Goal: Transaction & Acquisition: Purchase product/service

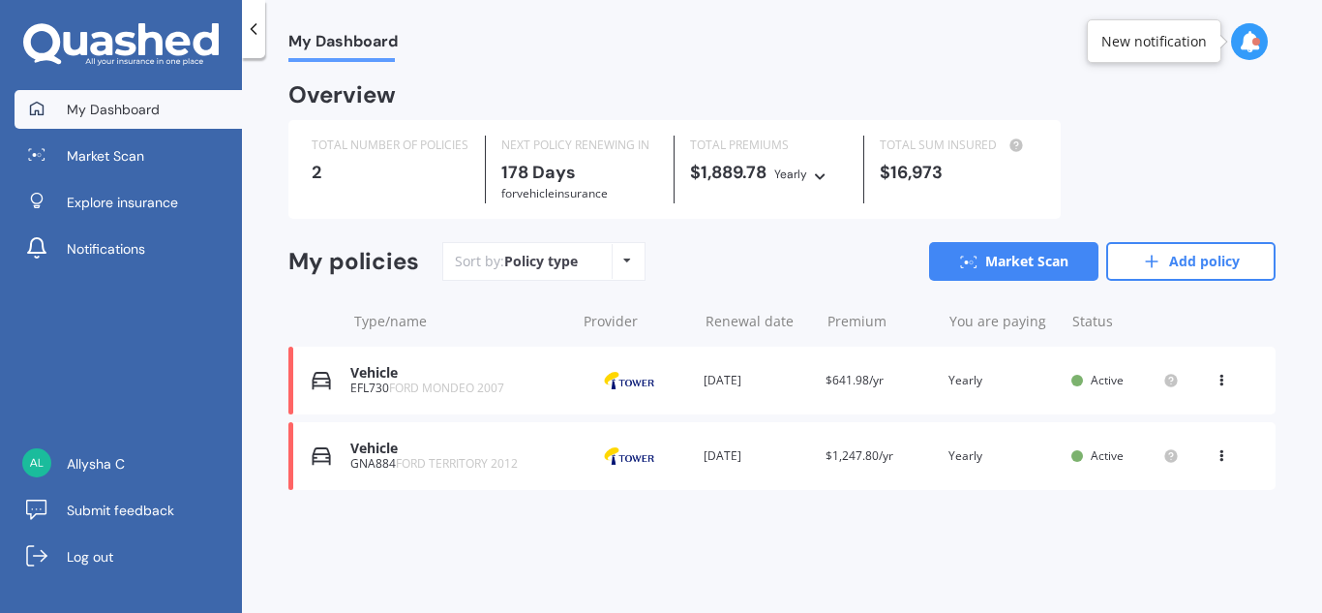
click at [754, 249] on div "Sort by: Policy type Policy type Alphabetical Date added Renewing next Market S…" at bounding box center [858, 261] width 833 height 39
click at [1054, 258] on link "Market Scan" at bounding box center [1013, 261] width 169 height 39
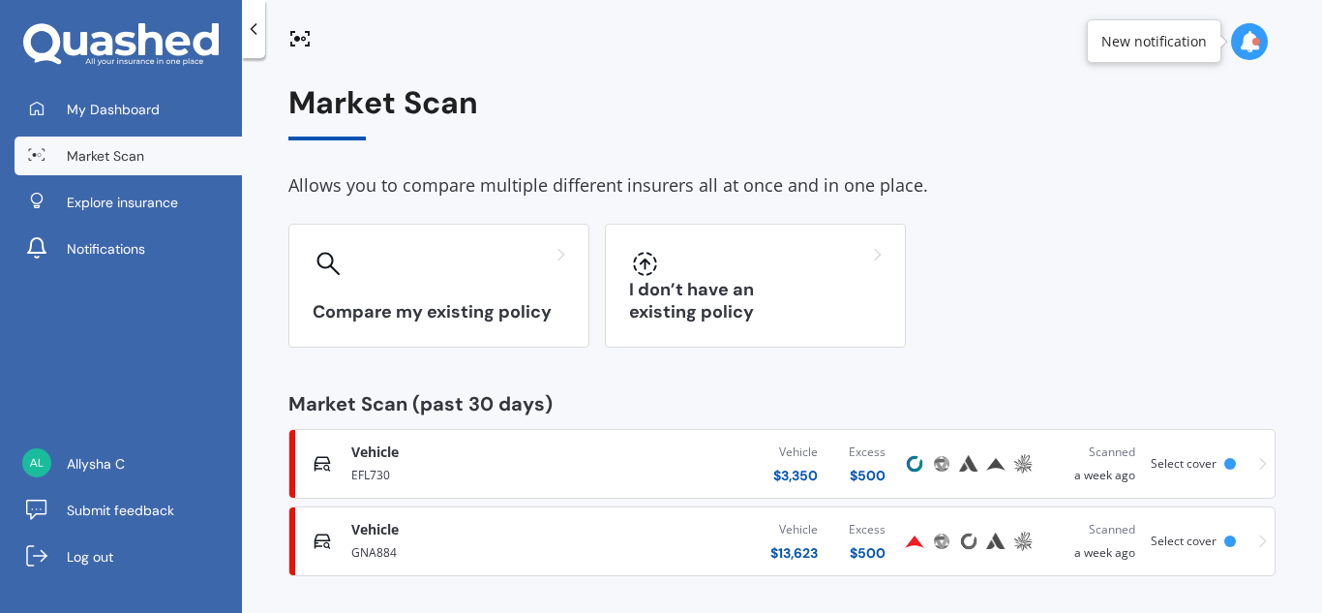
scroll to position [6, 0]
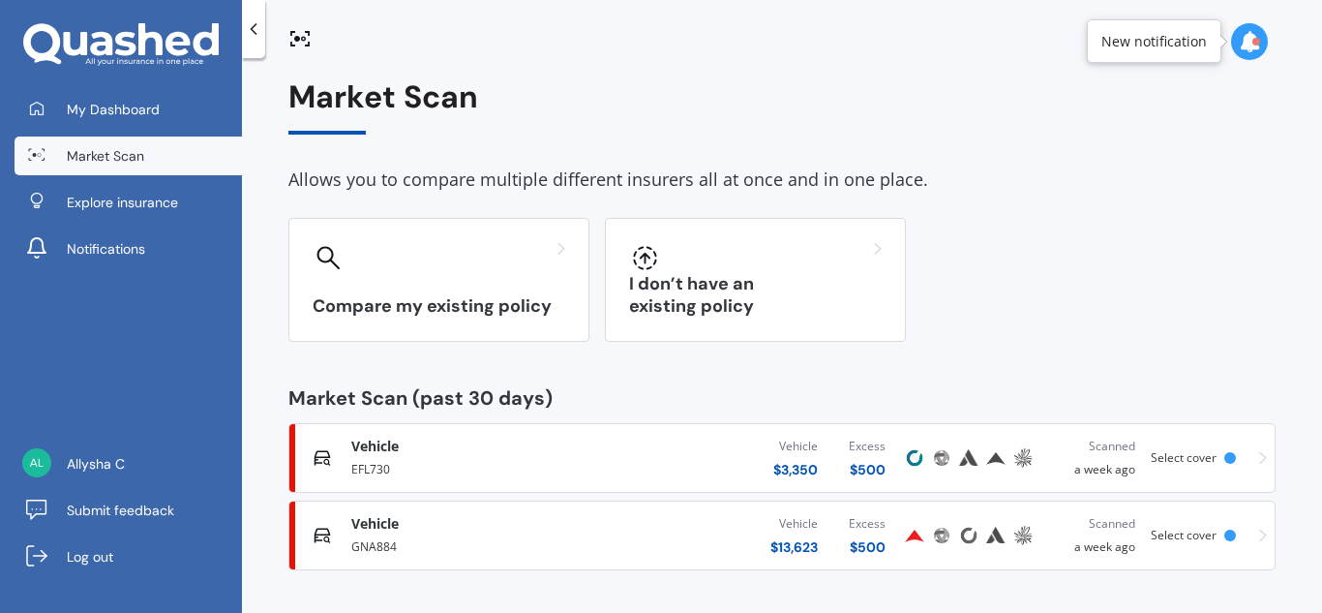
click at [1199, 463] on span "Select cover" at bounding box center [1184, 457] width 66 height 16
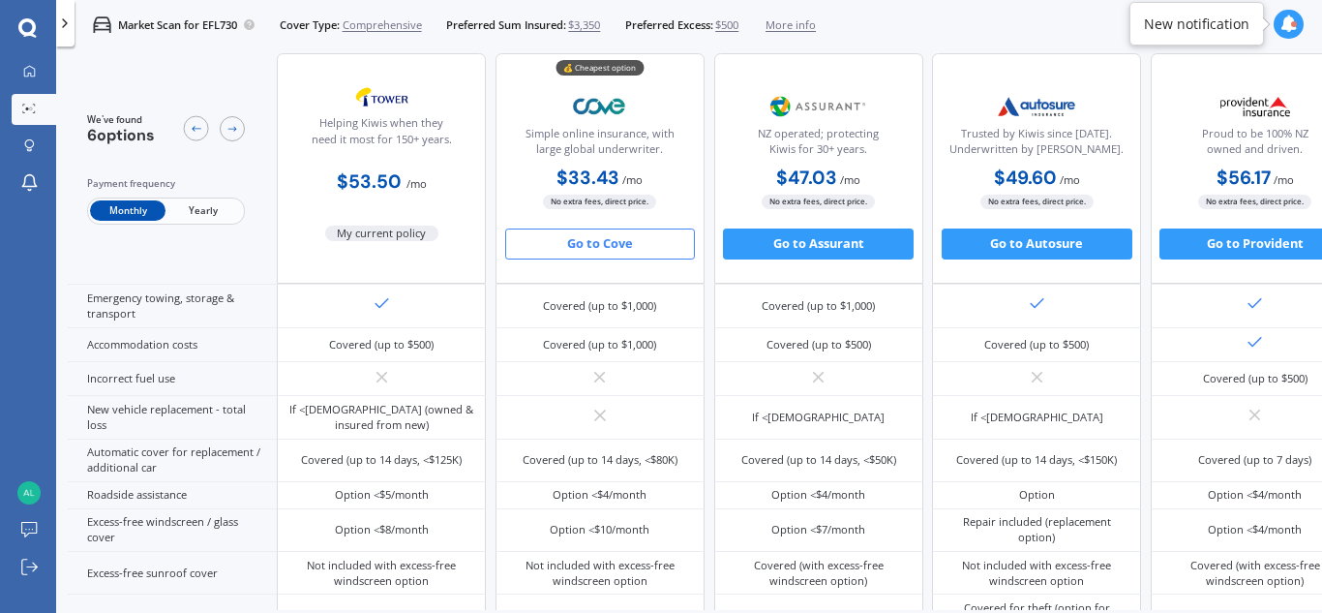
scroll to position [434, 0]
click at [602, 241] on button "Go to Cove" at bounding box center [600, 243] width 191 height 31
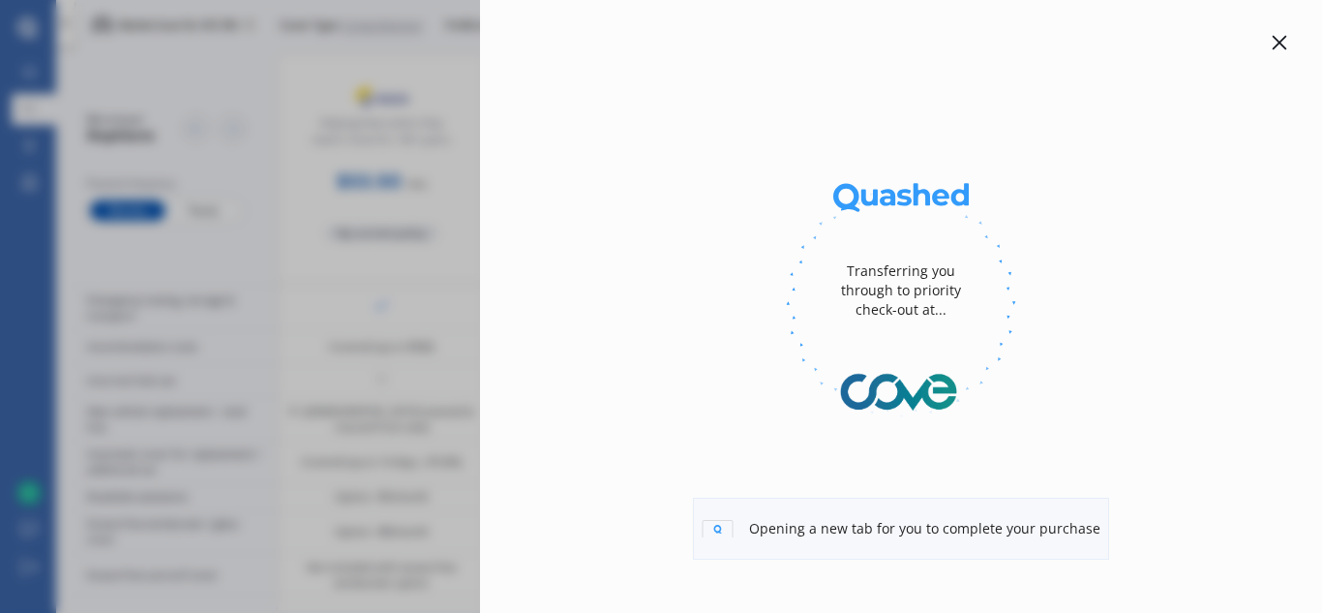
click at [376, 351] on div "Transferring you through to priority check-out at... Opening a new tab for you …" at bounding box center [661, 306] width 1322 height 613
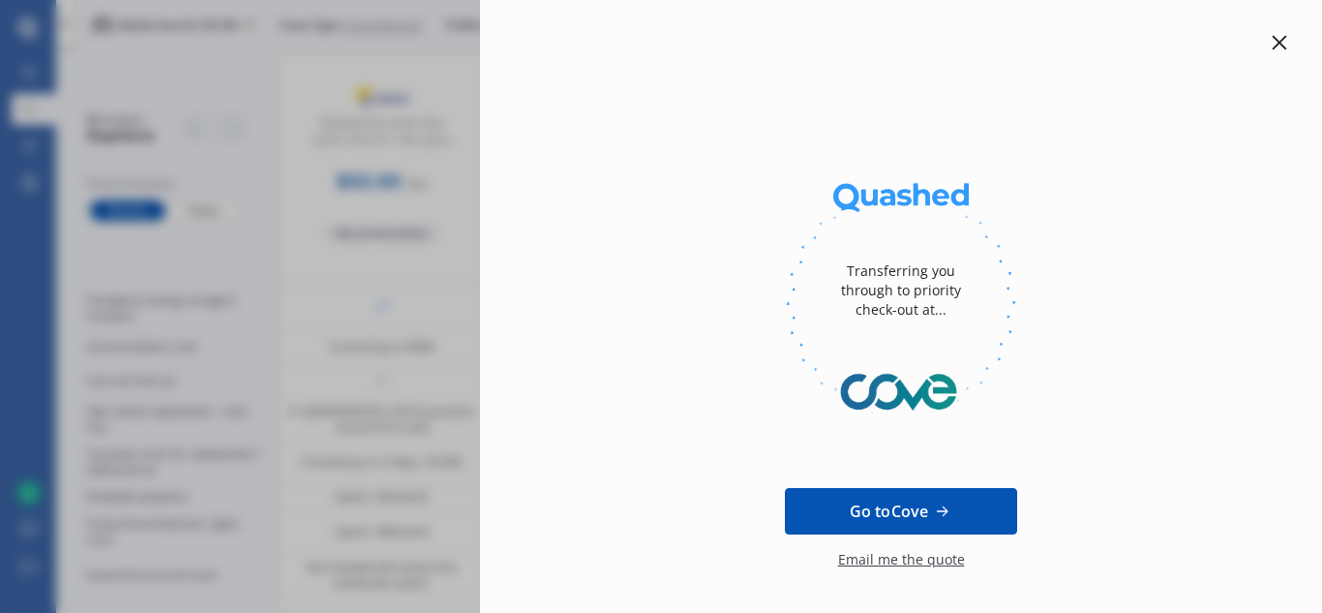
click at [889, 557] on div "Email me the quote" at bounding box center [901, 569] width 127 height 39
click at [1273, 41] on icon at bounding box center [1280, 43] width 15 height 15
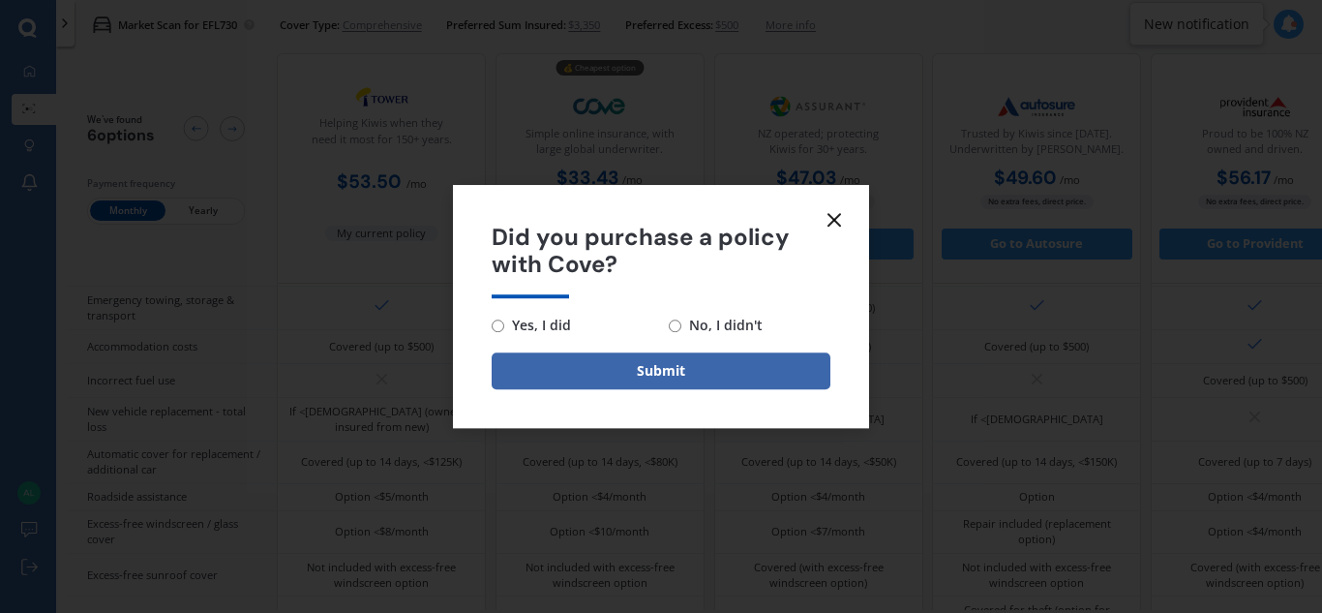
click at [835, 221] on line at bounding box center [834, 220] width 12 height 12
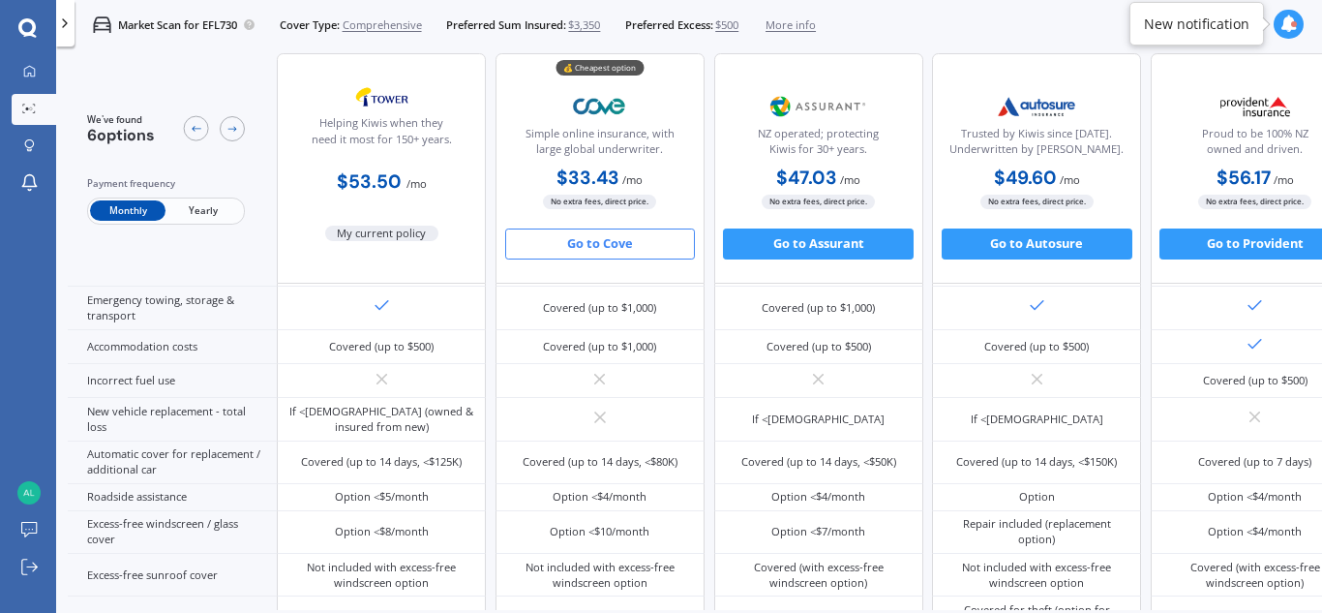
click at [205, 210] on span "Yearly" at bounding box center [203, 211] width 75 height 20
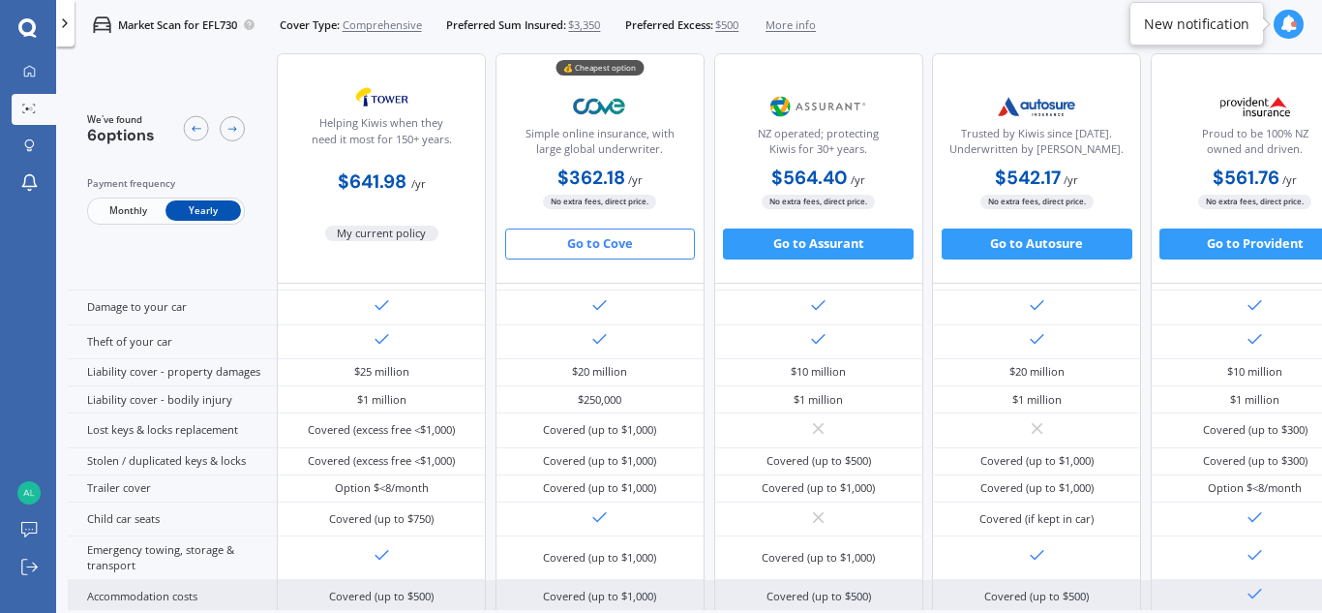
scroll to position [0, 0]
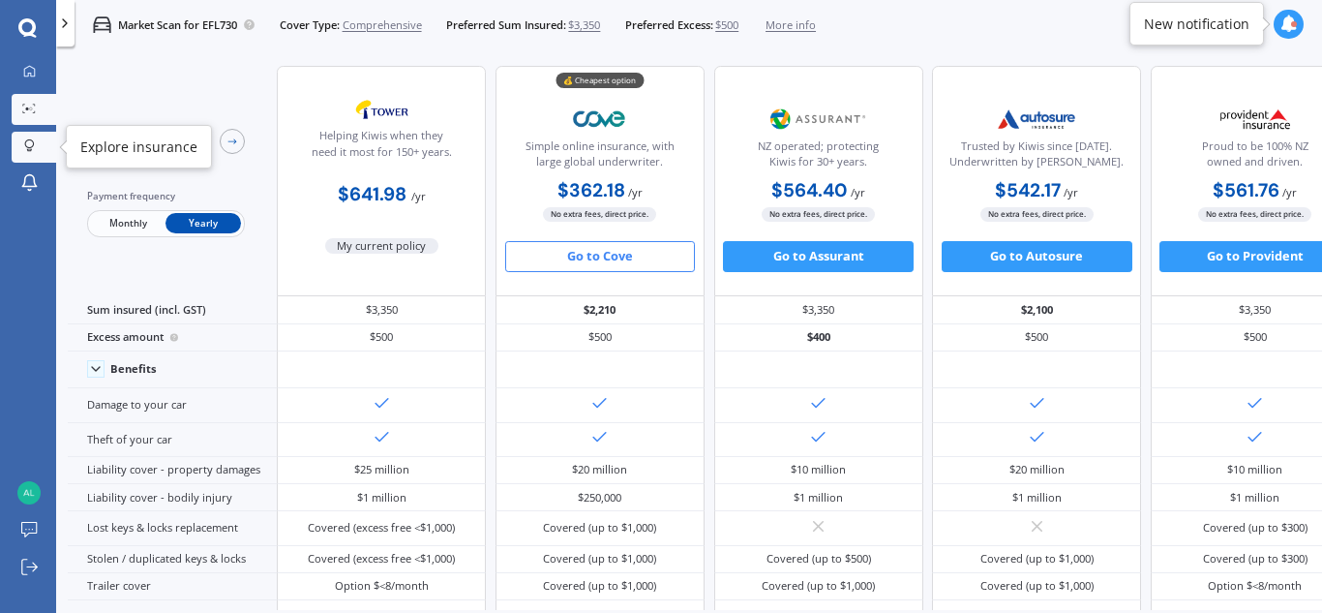
click at [36, 143] on div at bounding box center [28, 146] width 23 height 15
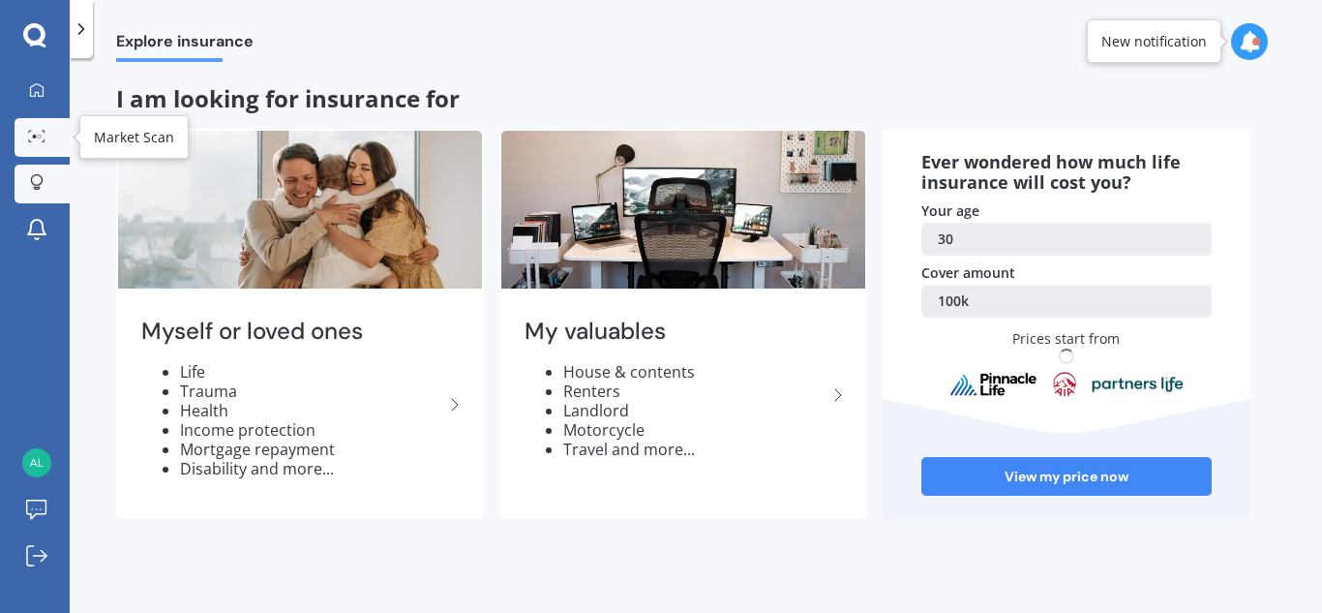
click at [41, 145] on link "Market Scan" at bounding box center [42, 137] width 55 height 39
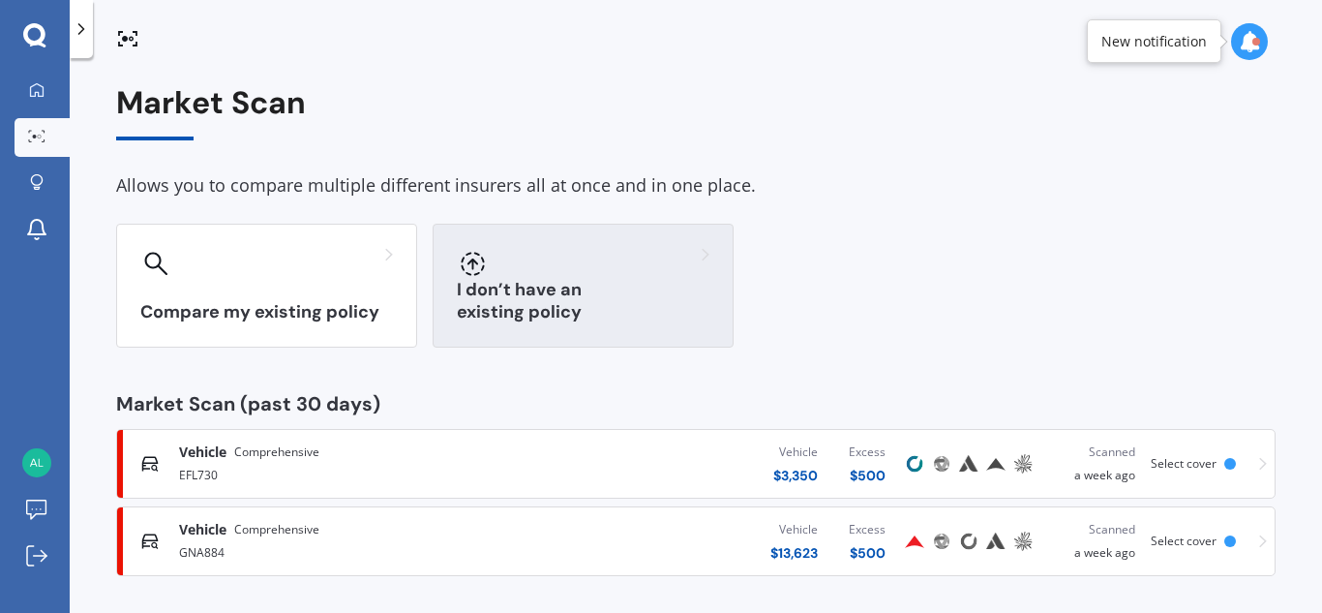
scroll to position [6, 0]
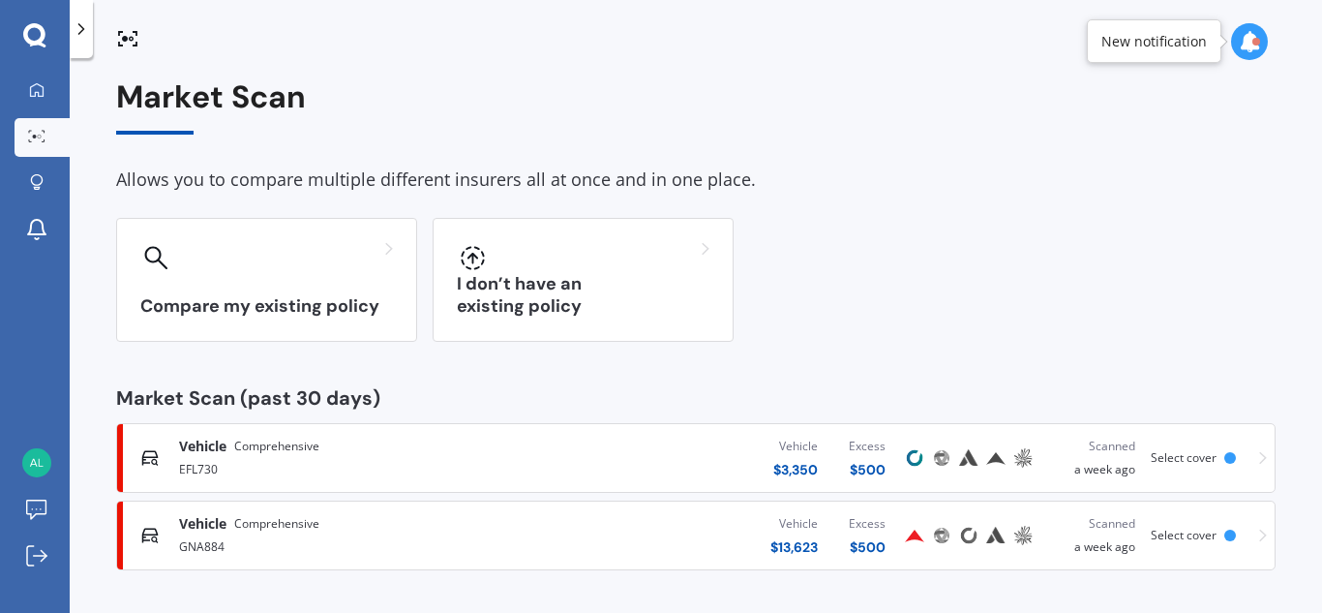
click at [1197, 533] on span "Select cover" at bounding box center [1184, 535] width 66 height 16
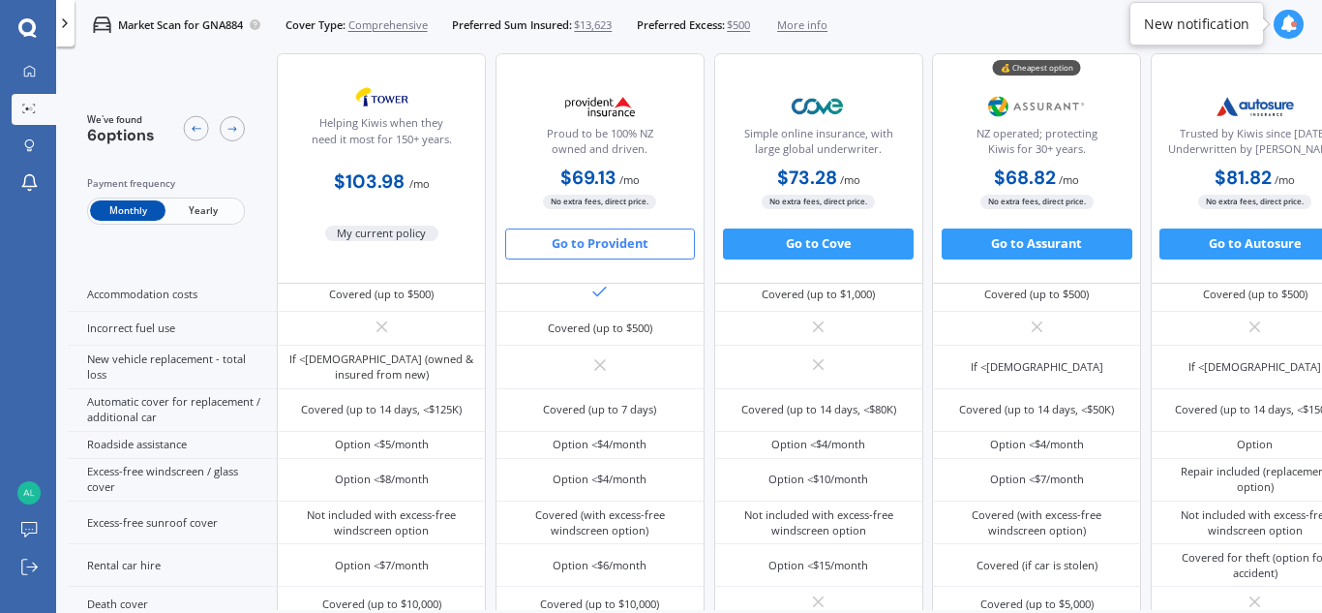
scroll to position [503, 0]
click at [613, 245] on button "Go to Provident" at bounding box center [600, 243] width 191 height 31
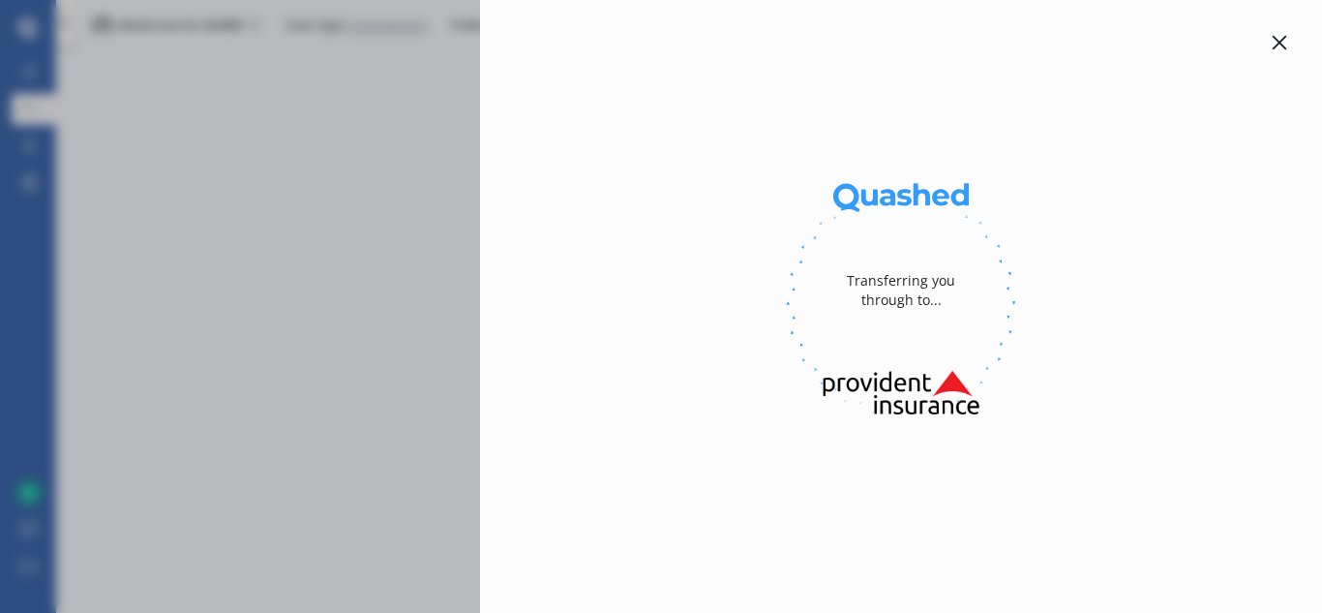
select select "Monthly"
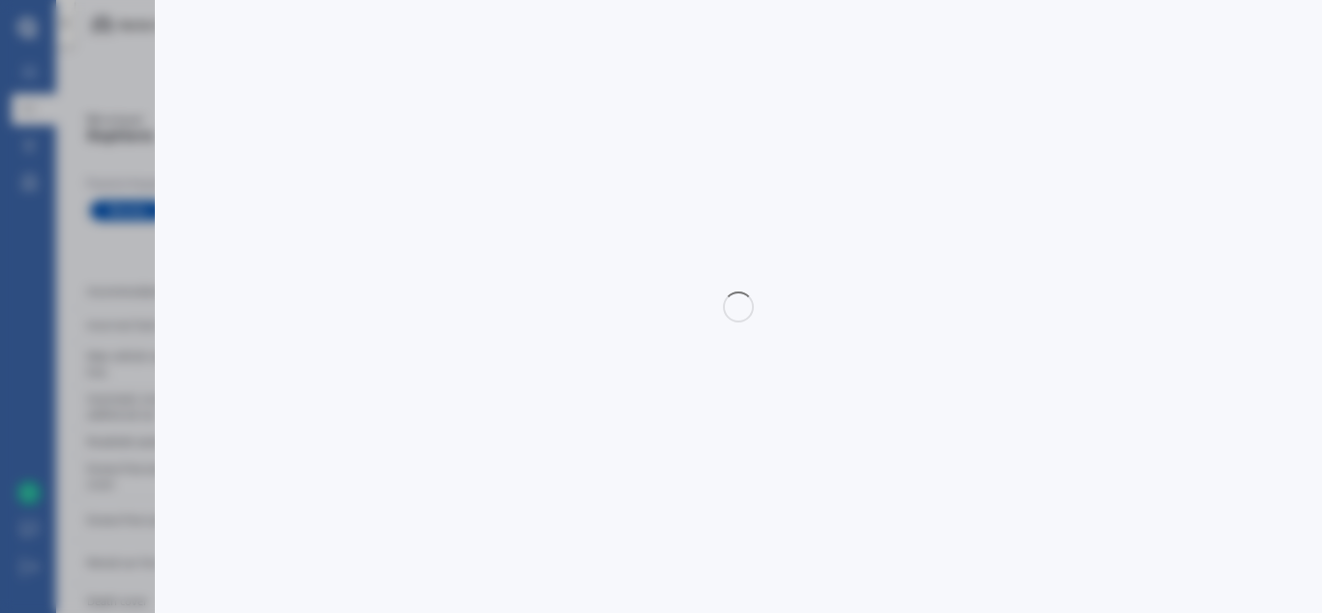
select select "full"
select select "[STREET_ADDRESS]"
select select "FORD"
select select "TERRITORY"
select select "NO"
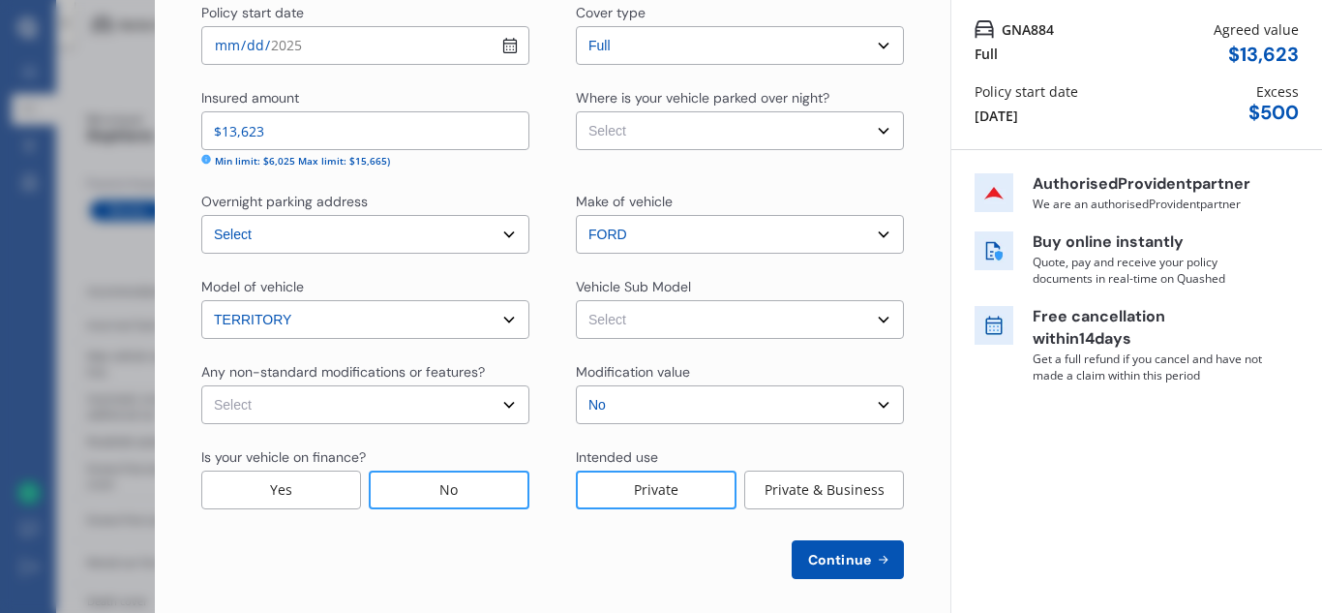
scroll to position [163, 0]
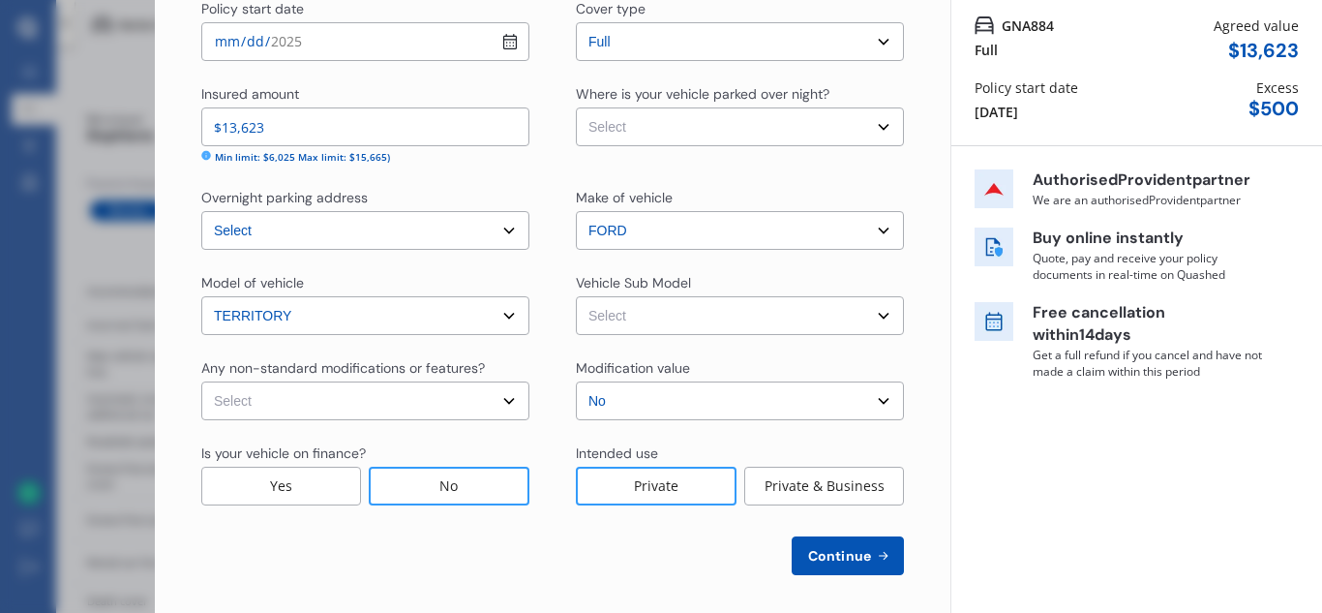
click at [650, 312] on select "Select Territory SZ Titanium Wagon 7st 5dr Sport Shift 6sp 4WD 2.7DT MY11" at bounding box center [740, 315] width 328 height 39
select select "NZVFORD2012AEBR"
click at [576, 296] on select "Select Territory SZ Titanium Wagon 7st 5dr Sport Shift 6sp 4WD 2.7DT MY11" at bounding box center [740, 315] width 328 height 39
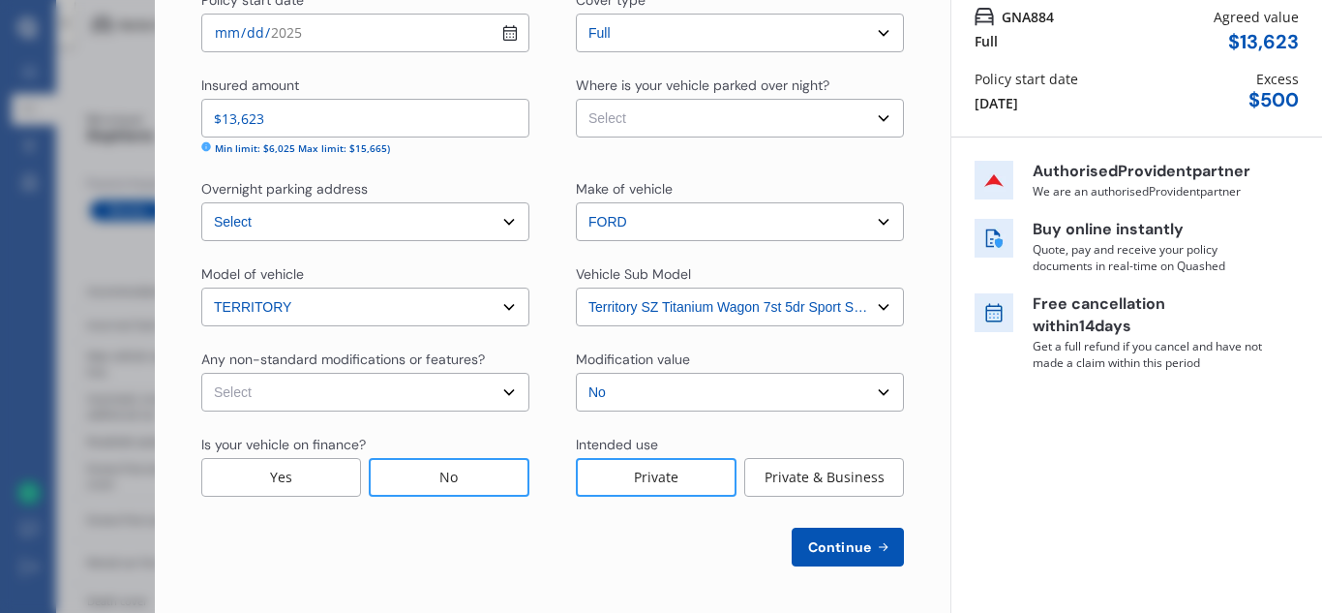
click at [836, 549] on span "Continue" at bounding box center [839, 546] width 71 height 15
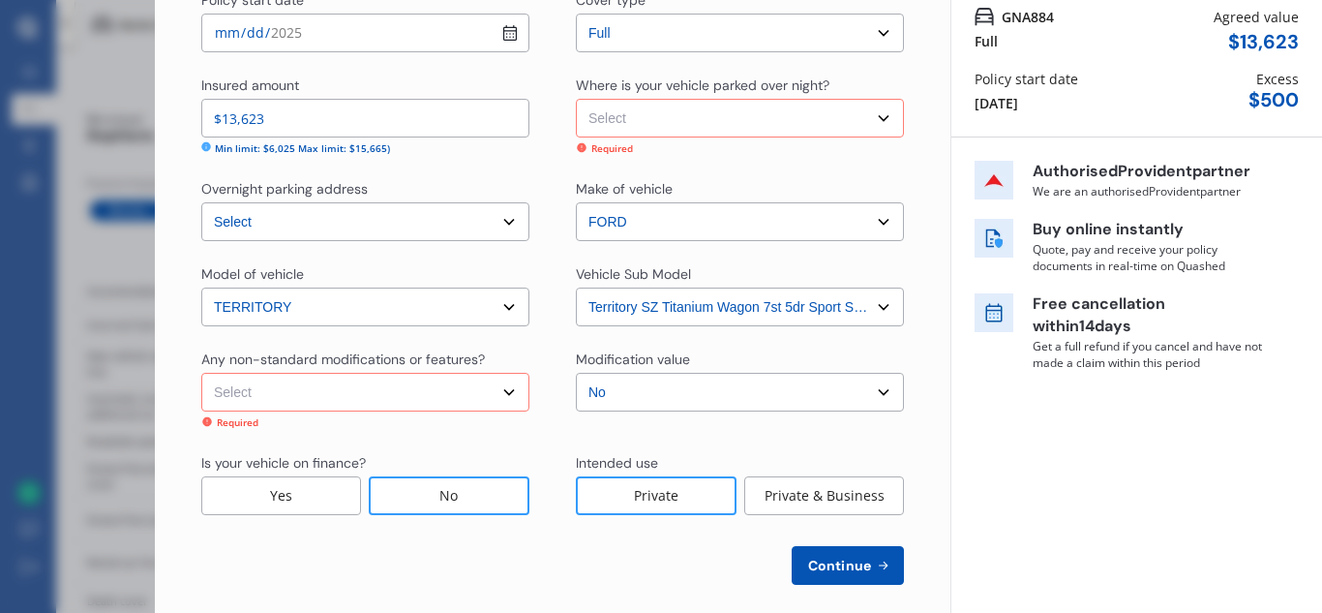
click at [754, 127] on select "Select Garage (fully enclosed) Off Street Parking Other" at bounding box center [740, 118] width 328 height 39
select select "GARAGE"
click at [576, 99] on select "Select Garage (fully enclosed) Off Street Parking Other" at bounding box center [740, 118] width 328 height 39
click at [840, 563] on span "Continue" at bounding box center [839, 564] width 71 height 15
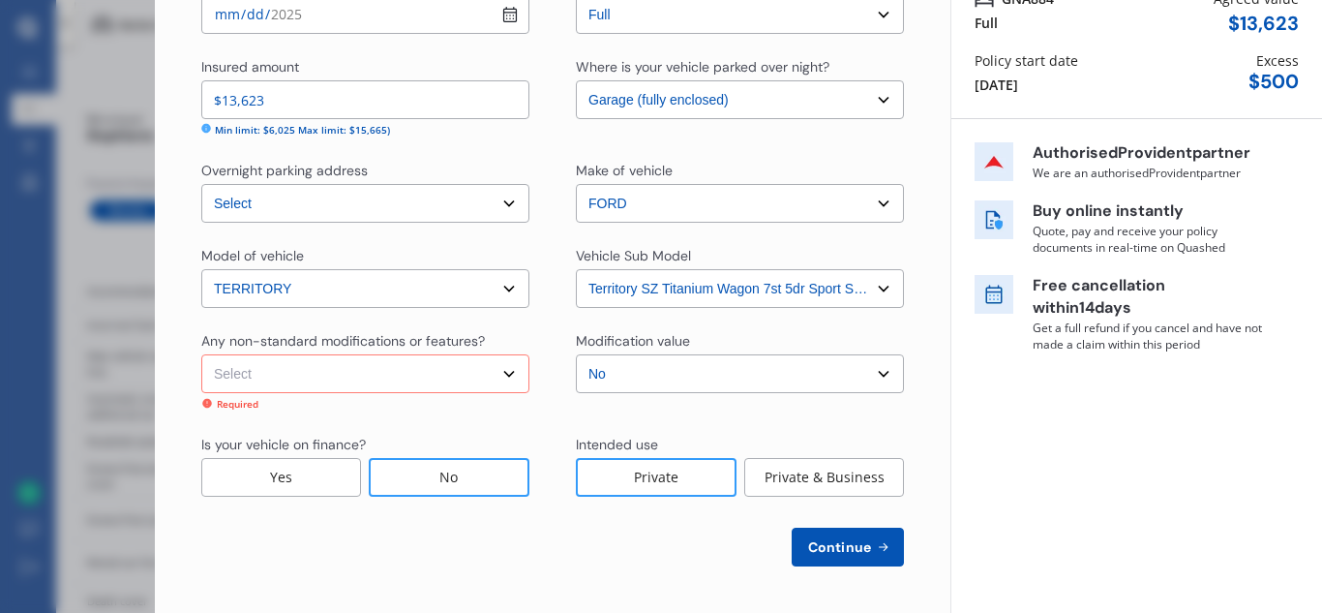
click at [841, 543] on span "Continue" at bounding box center [839, 546] width 71 height 15
click at [796, 105] on select "Select Garage (fully enclosed) Off Street Parking Other" at bounding box center [740, 99] width 328 height 39
click at [841, 557] on button "Continue" at bounding box center [848, 546] width 112 height 39
click at [838, 542] on span "Continue" at bounding box center [839, 546] width 71 height 15
click at [836, 540] on span "Continue" at bounding box center [839, 546] width 71 height 15
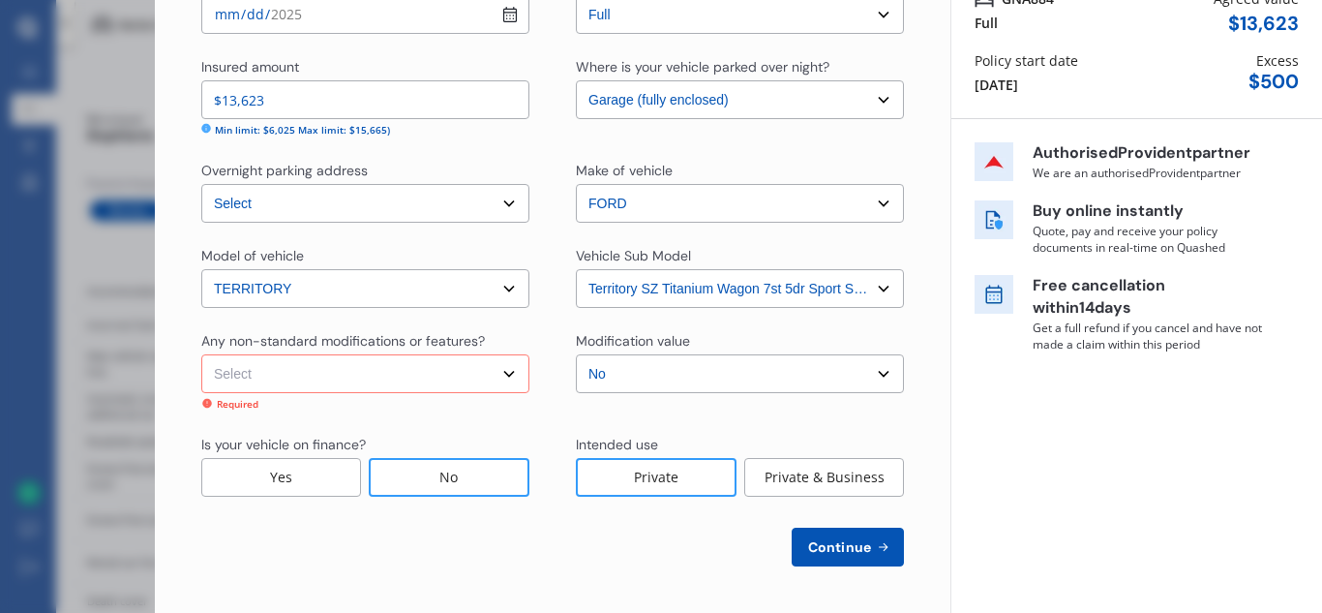
click at [836, 540] on span "Continue" at bounding box center [839, 546] width 71 height 15
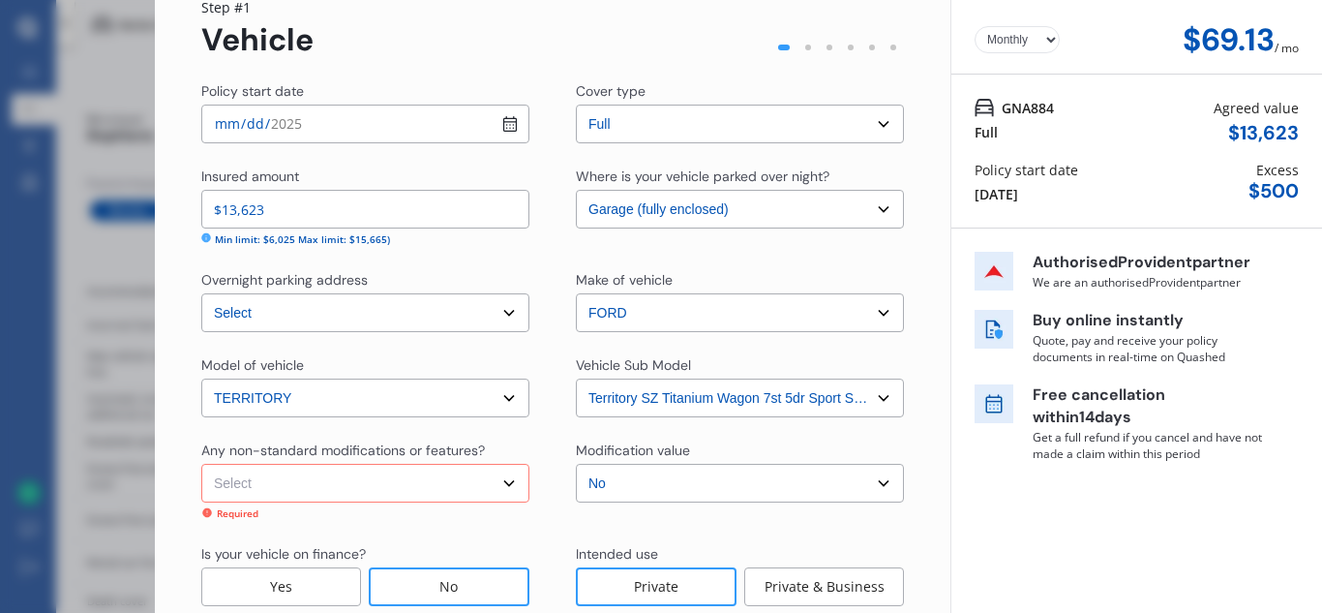
scroll to position [78, 0]
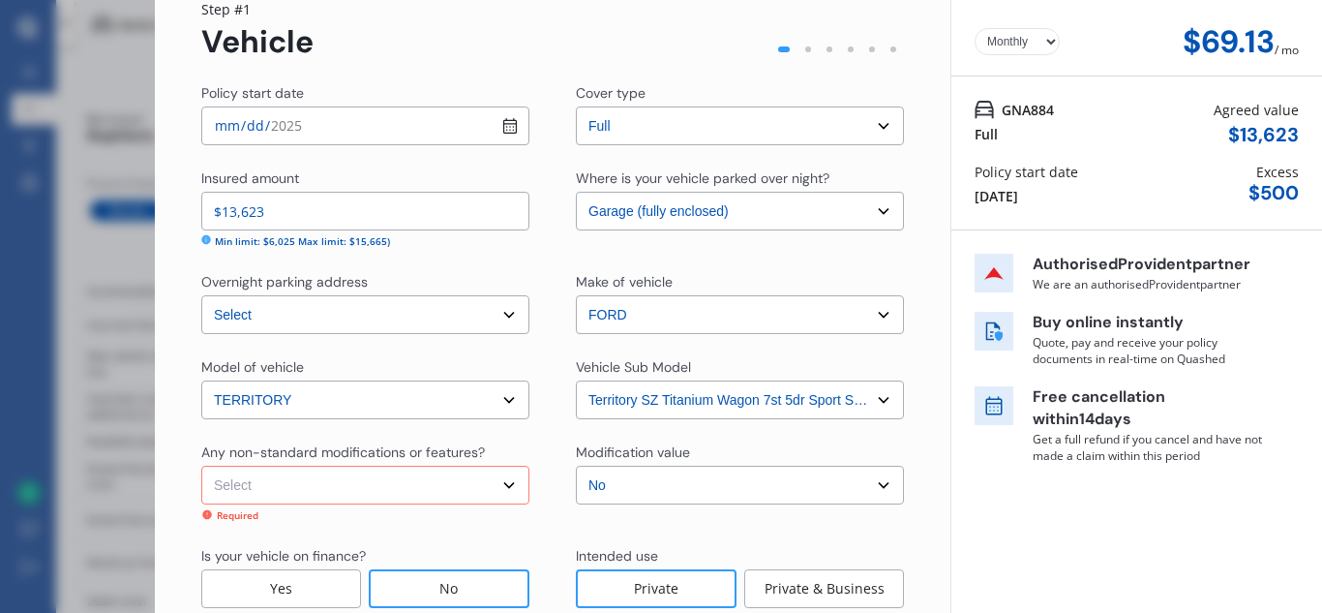
click at [423, 488] on select "Select None [MEDICAL_DATA] System(NOS) Roll Cage Full Racing Harness" at bounding box center [365, 485] width 328 height 39
select select "none"
click at [201, 466] on select "Select None [MEDICAL_DATA] System(NOS) Roll Cage Full Racing Harness" at bounding box center [365, 485] width 328 height 39
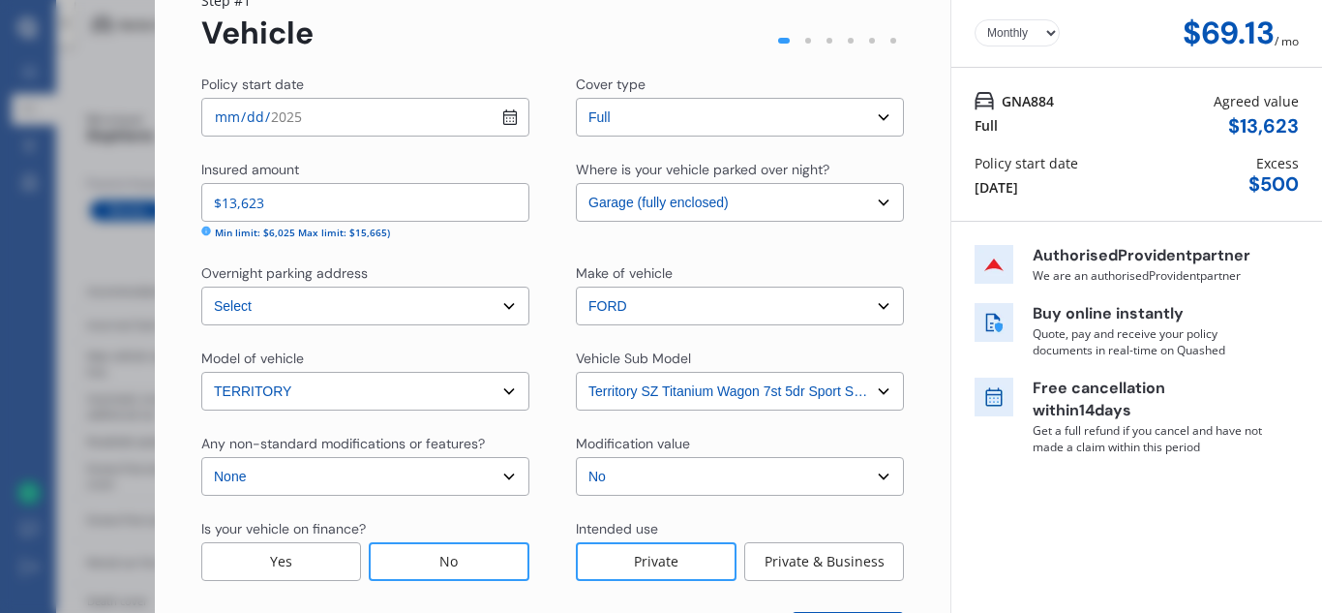
scroll to position [138, 0]
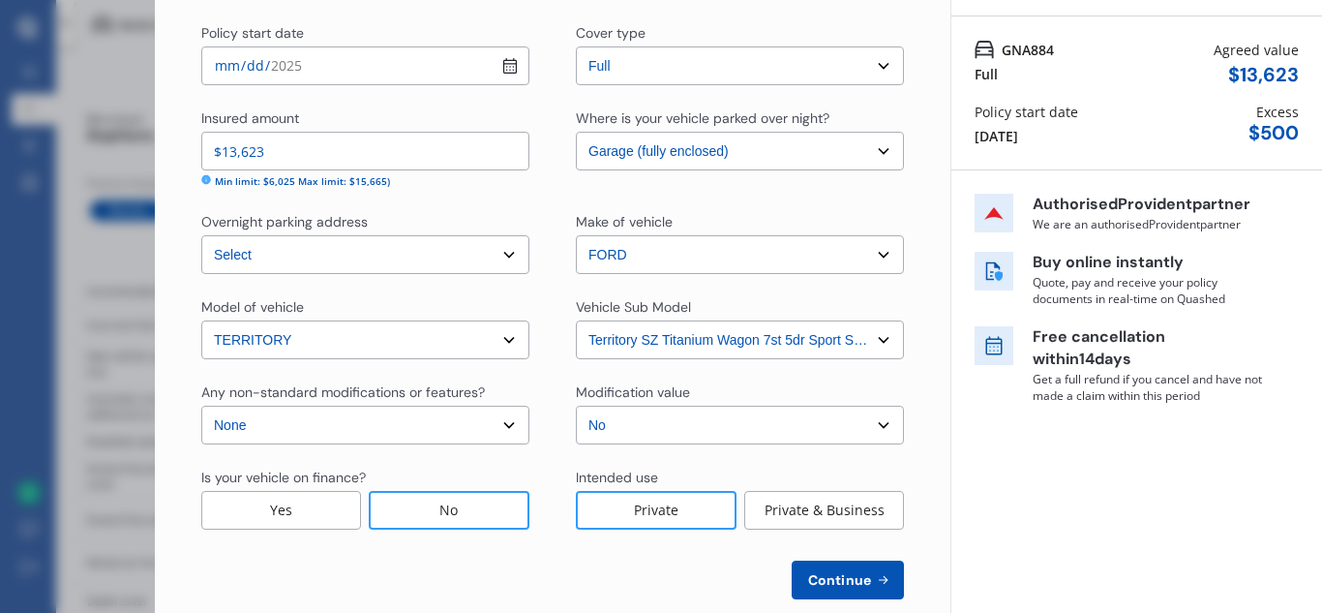
click at [824, 584] on span "Continue" at bounding box center [839, 579] width 71 height 15
select select "24"
select select "03"
select select "1995"
select select "NZ_FULL"
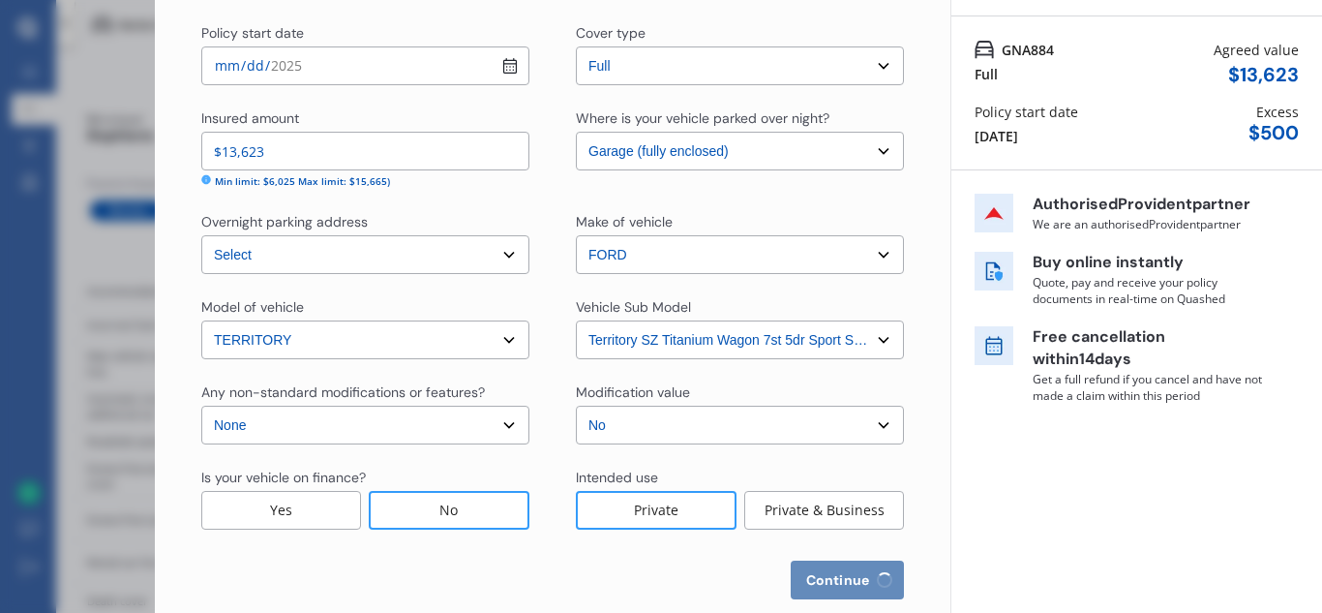
select select "0"
select select "25"
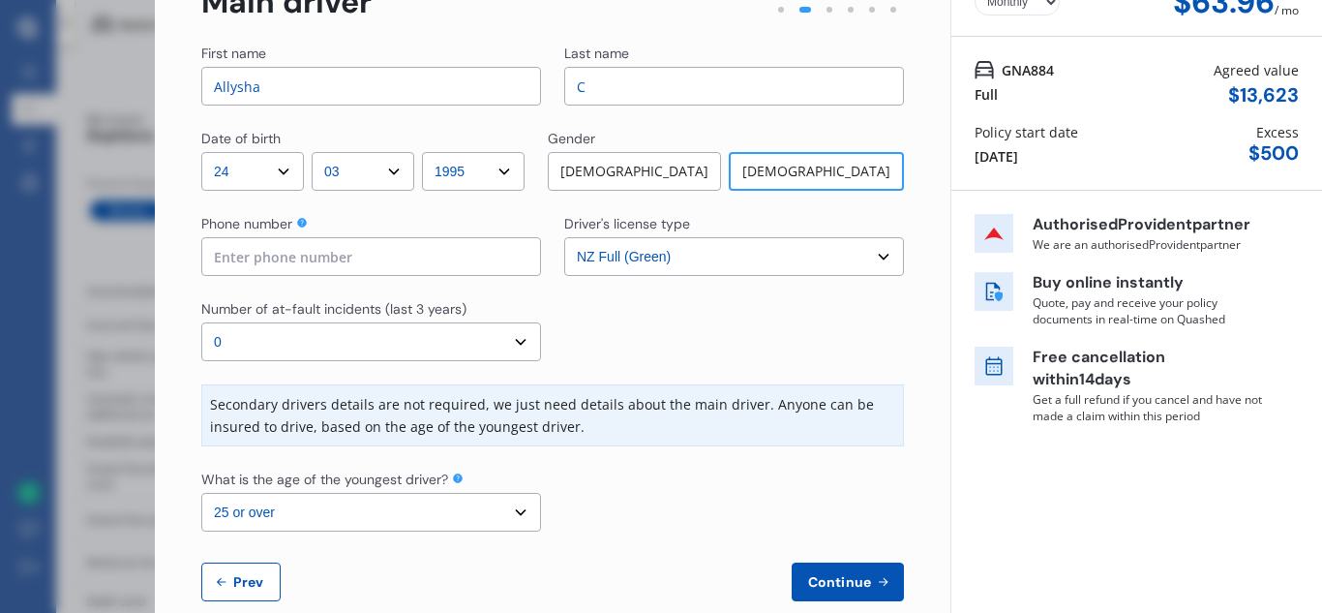
scroll to position [153, 0]
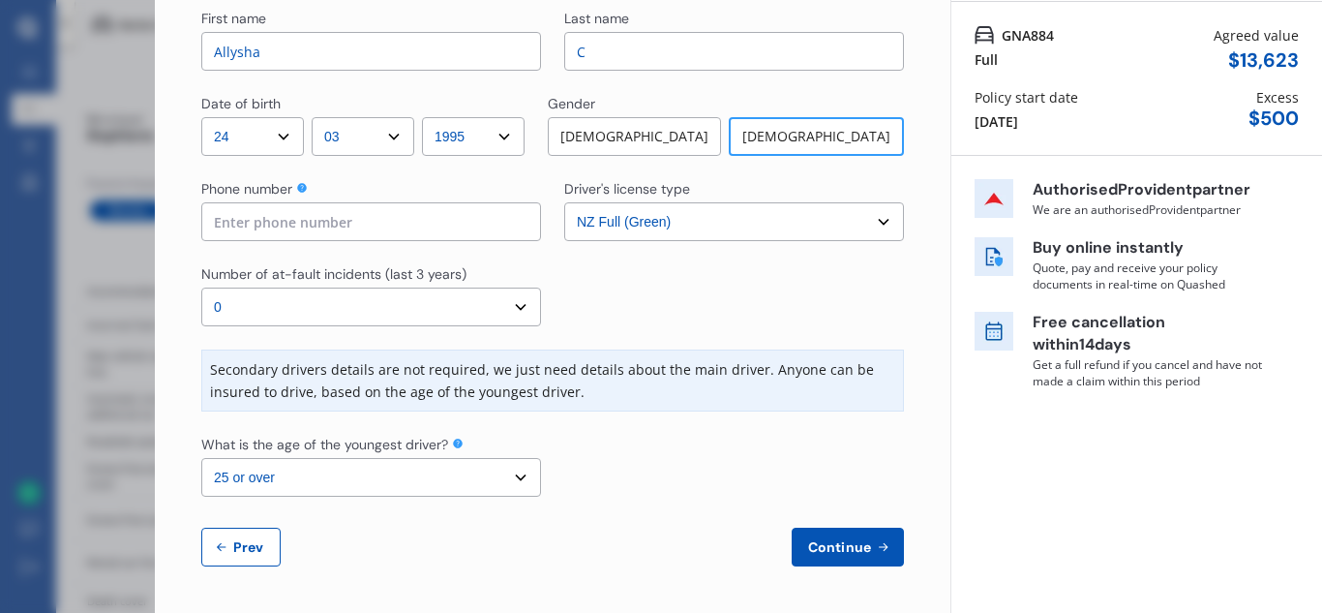
click at [835, 547] on span "Continue" at bounding box center [839, 546] width 71 height 15
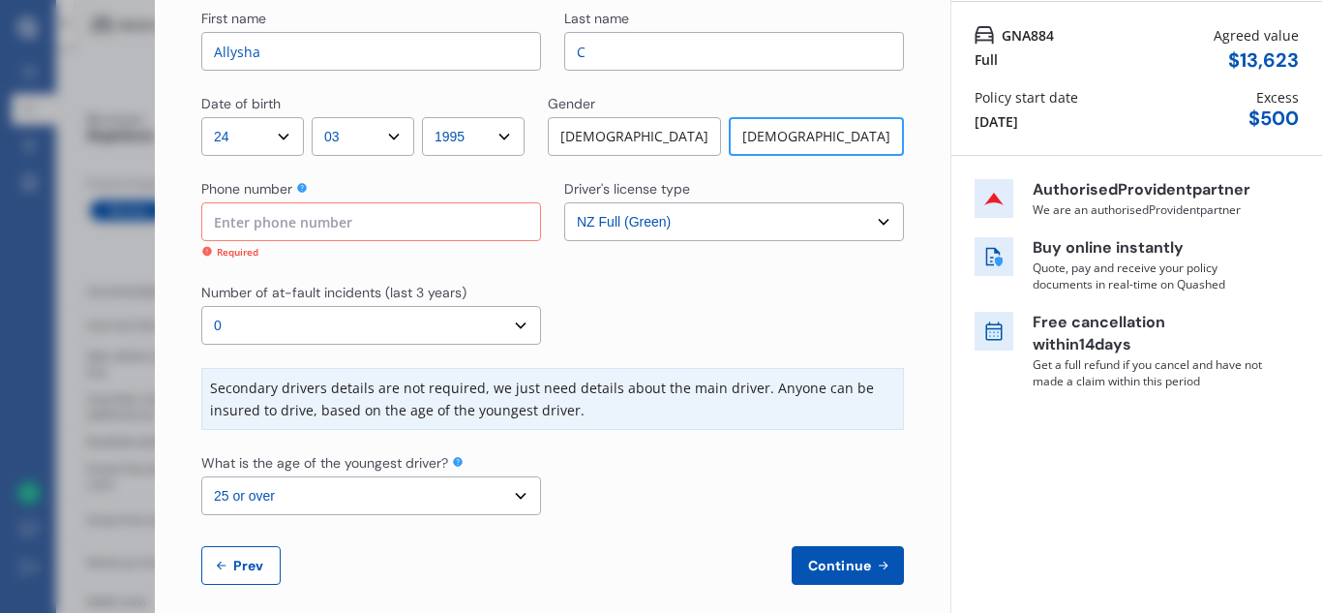
click at [431, 232] on input at bounding box center [371, 221] width 340 height 39
type input "0279180217"
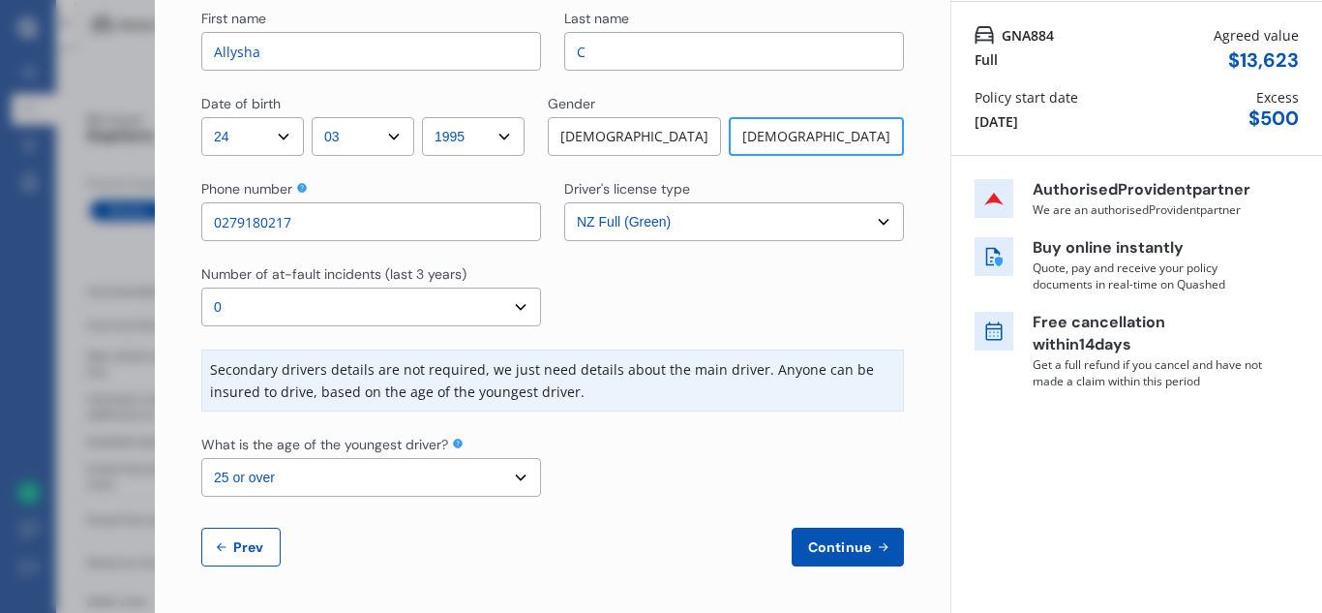
click at [827, 539] on span "Continue" at bounding box center [839, 546] width 71 height 15
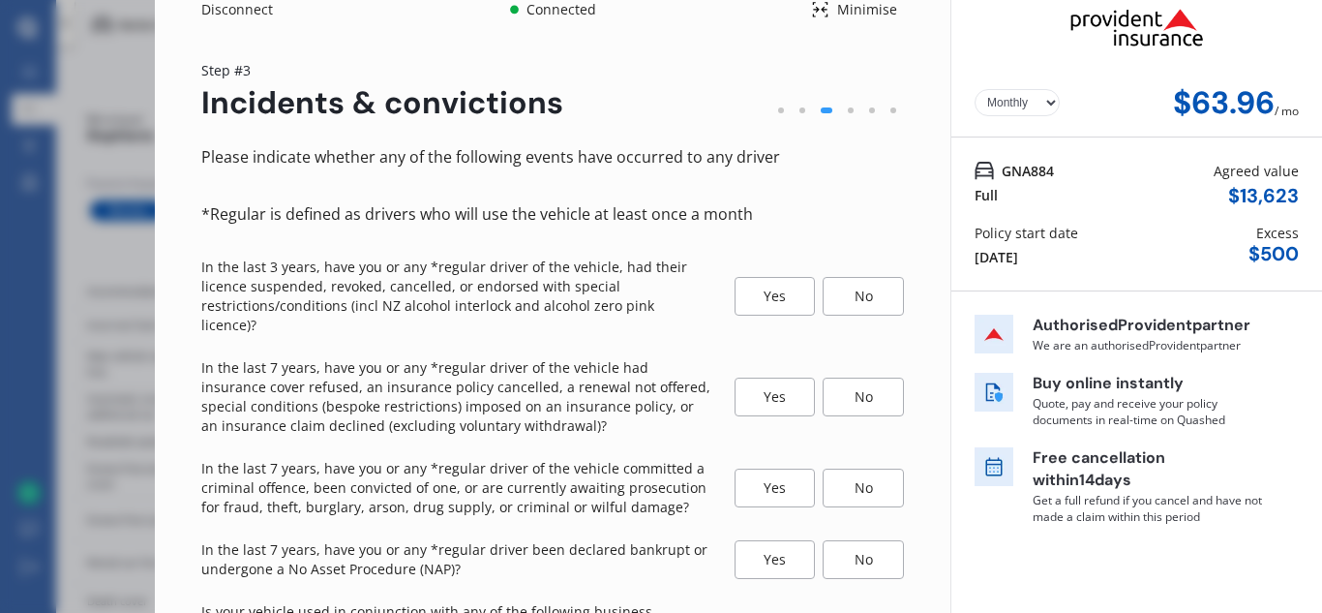
scroll to position [19, 0]
click at [863, 281] on div "No" at bounding box center [863, 294] width 81 height 39
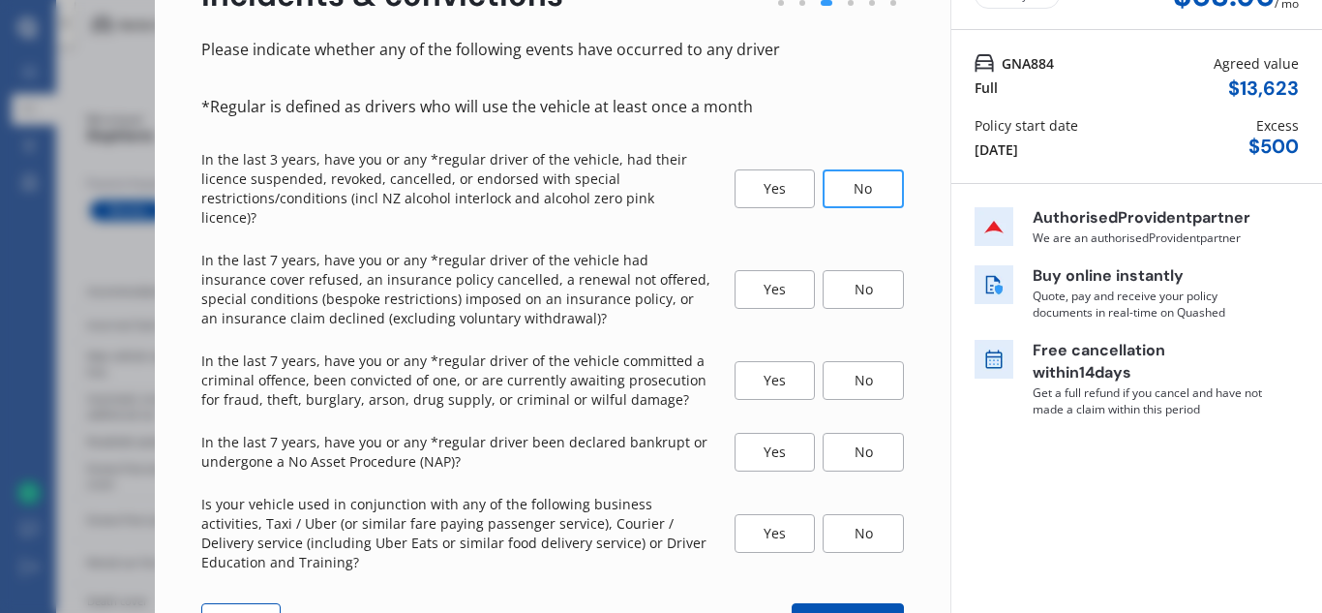
scroll to position [139, 0]
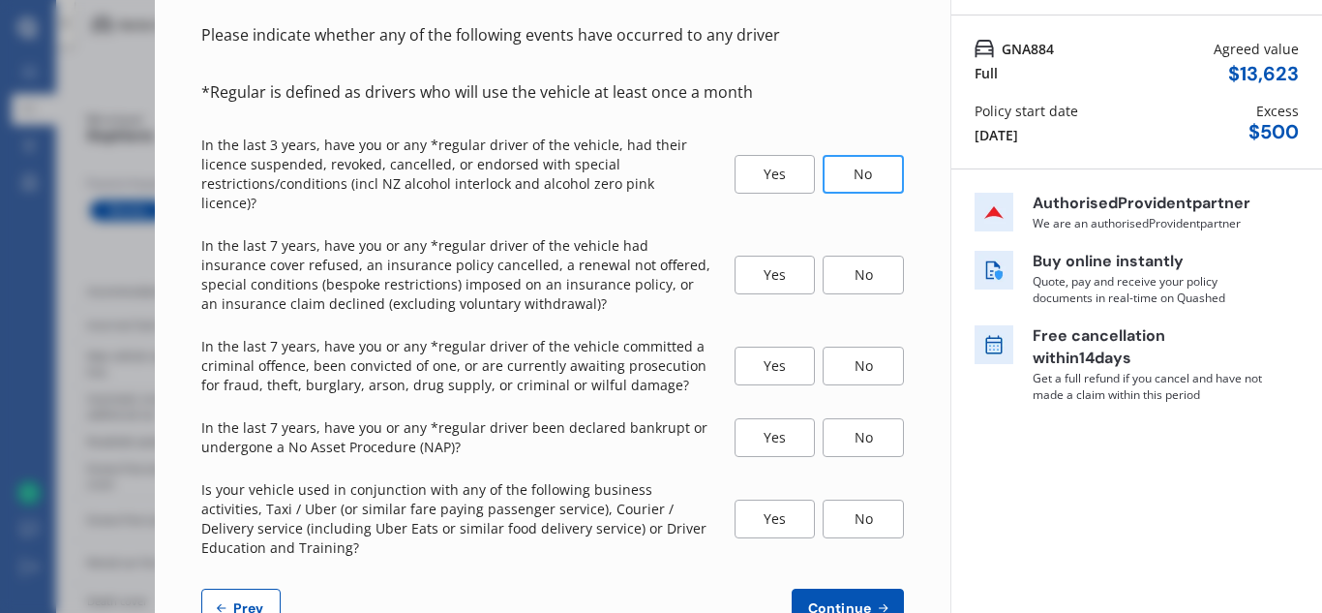
click at [864, 260] on div "No" at bounding box center [863, 275] width 81 height 39
click at [853, 346] on div "No" at bounding box center [863, 365] width 81 height 39
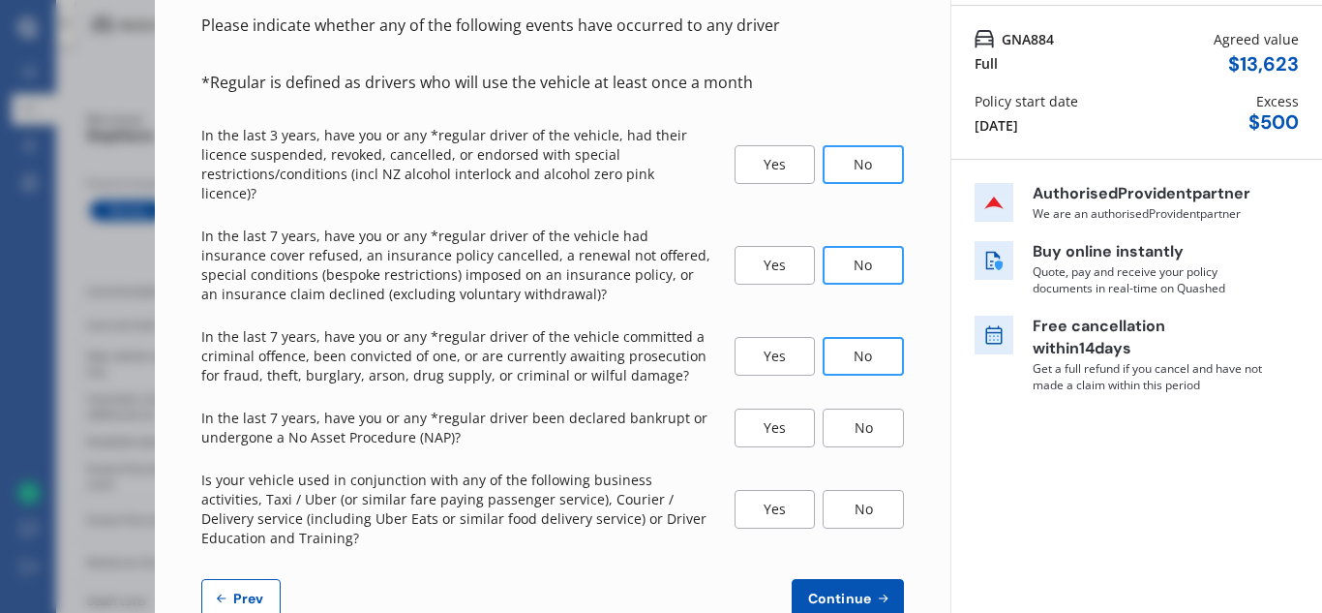
scroll to position [181, 0]
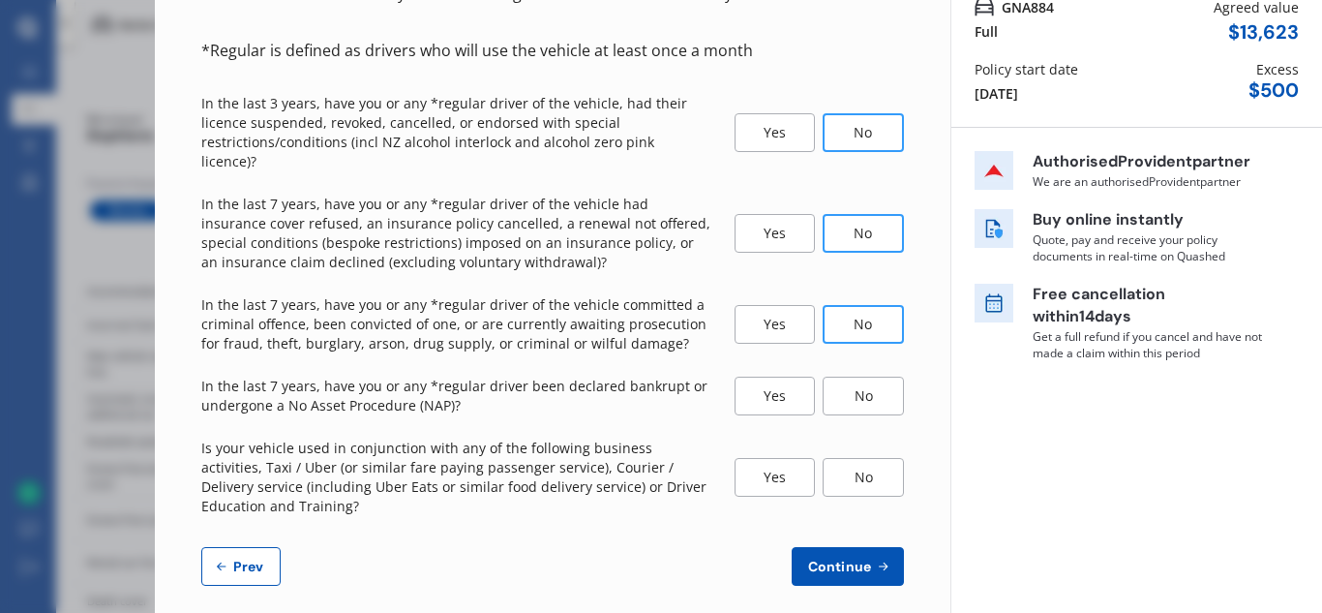
click at [853, 391] on div "No" at bounding box center [863, 395] width 81 height 39
click at [855, 458] on div "No" at bounding box center [863, 477] width 81 height 39
click at [847, 558] on span "Continue" at bounding box center [839, 565] width 71 height 15
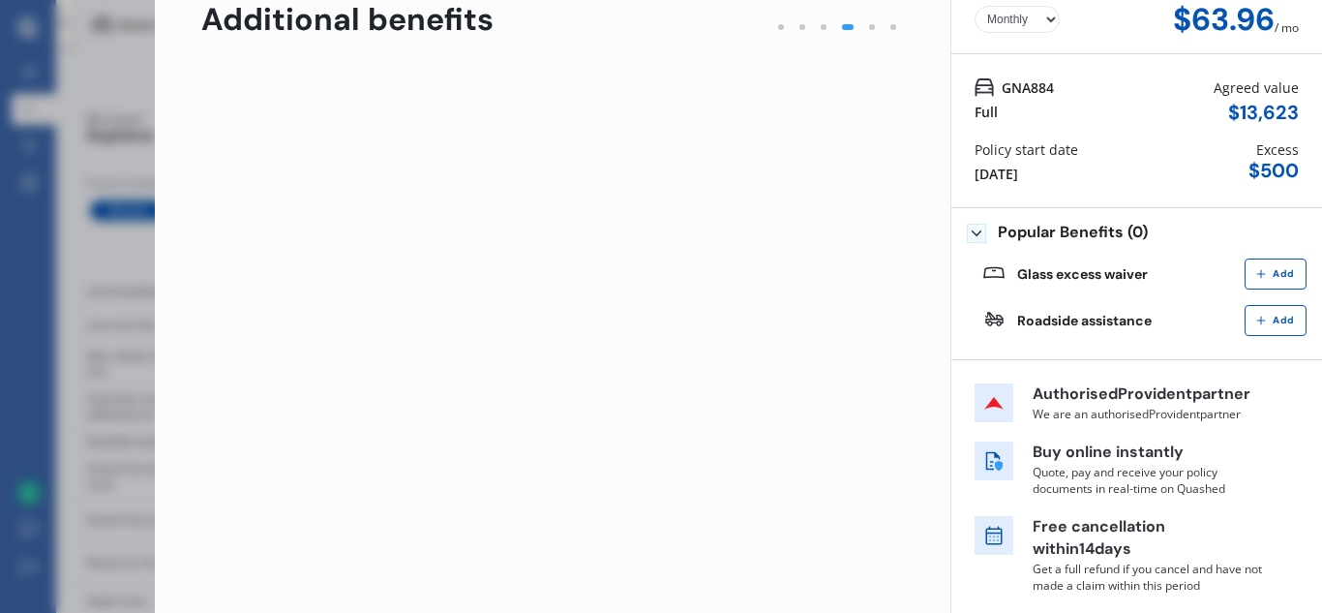
scroll to position [0, 0]
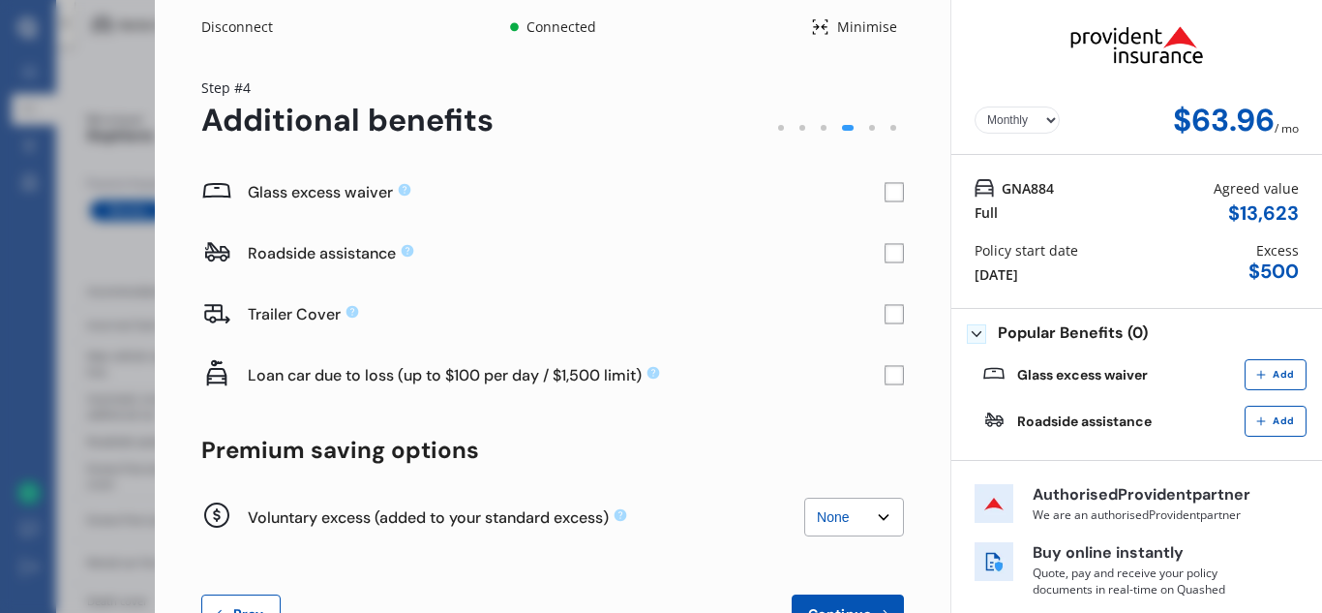
click at [885, 195] on rect at bounding box center [894, 192] width 19 height 19
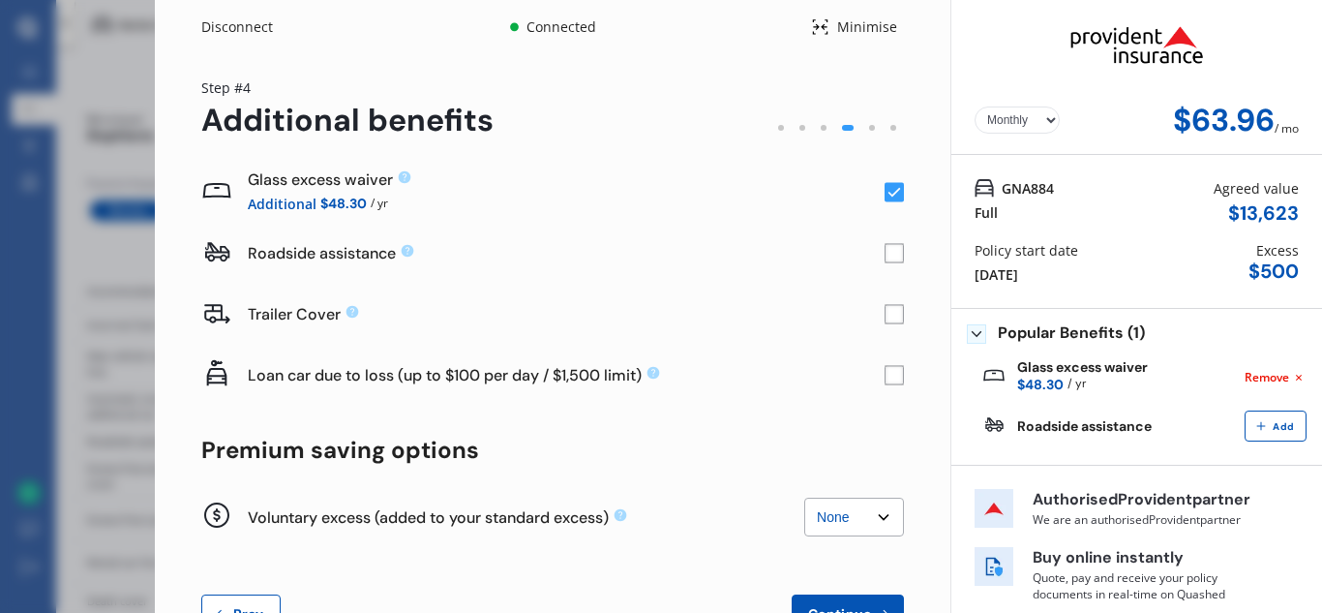
click at [891, 253] on rect at bounding box center [894, 253] width 19 height 19
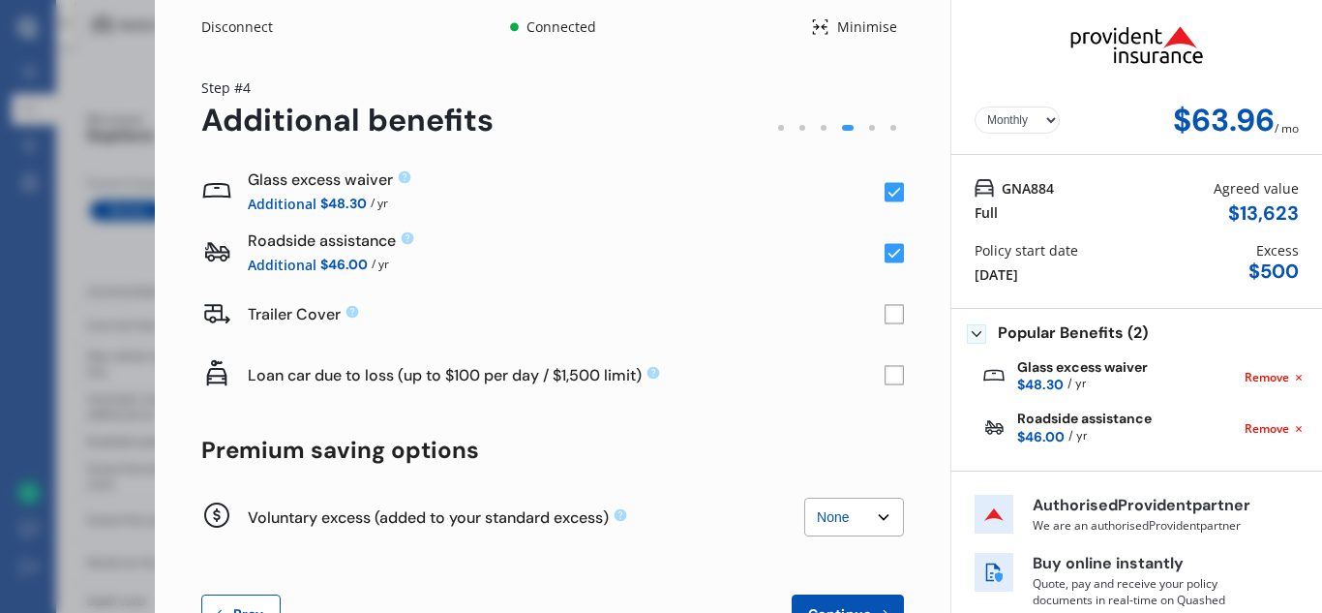
click at [886, 251] on rect at bounding box center [894, 253] width 19 height 19
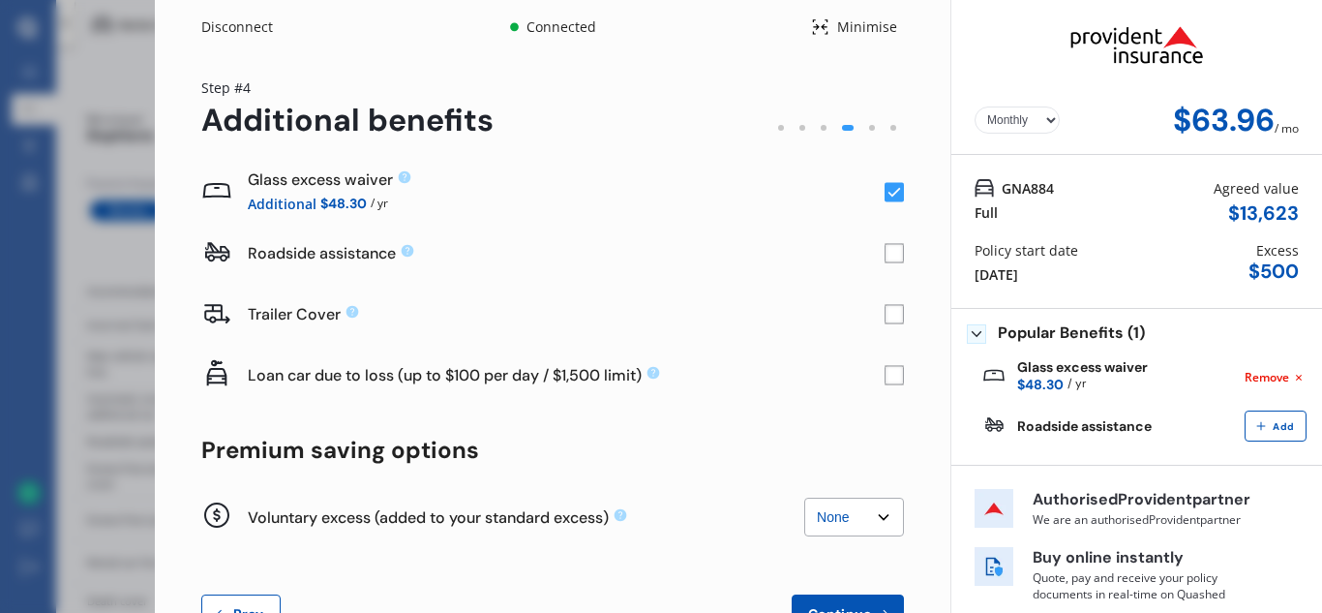
click at [886, 251] on rect at bounding box center [894, 253] width 19 height 19
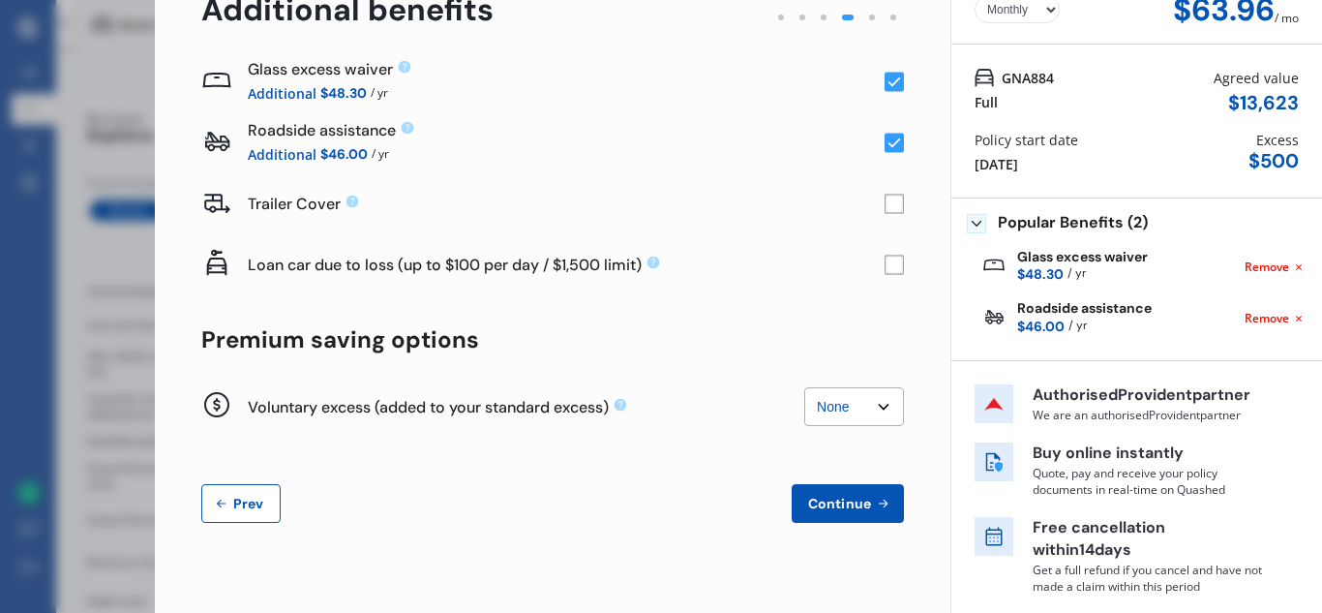
scroll to position [111, 0]
click at [873, 407] on select "None $200 $450 $700 $950 $1,200 $1,700" at bounding box center [854, 405] width 100 height 39
click at [859, 509] on span "Continue" at bounding box center [839, 502] width 71 height 15
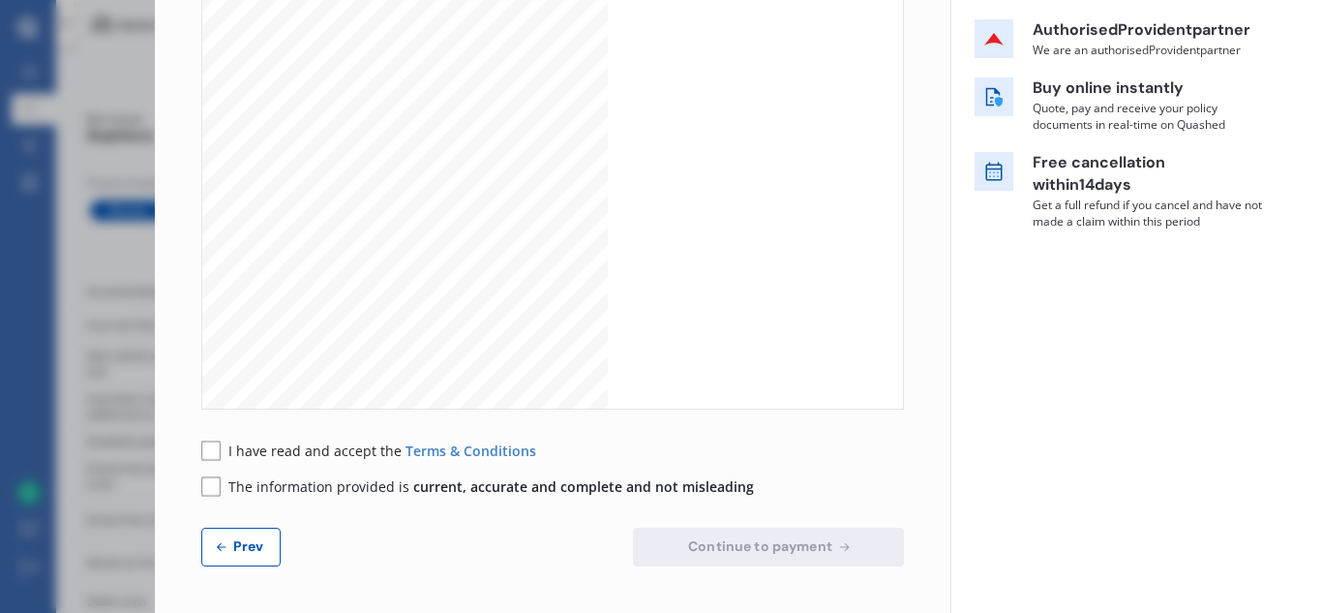
scroll to position [1110, 0]
click at [54, 236] on div "Disconnect Connected Minimise Yearly Monthly $73.39 / mo Step # 5 Policy wordin…" at bounding box center [661, 306] width 1322 height 613
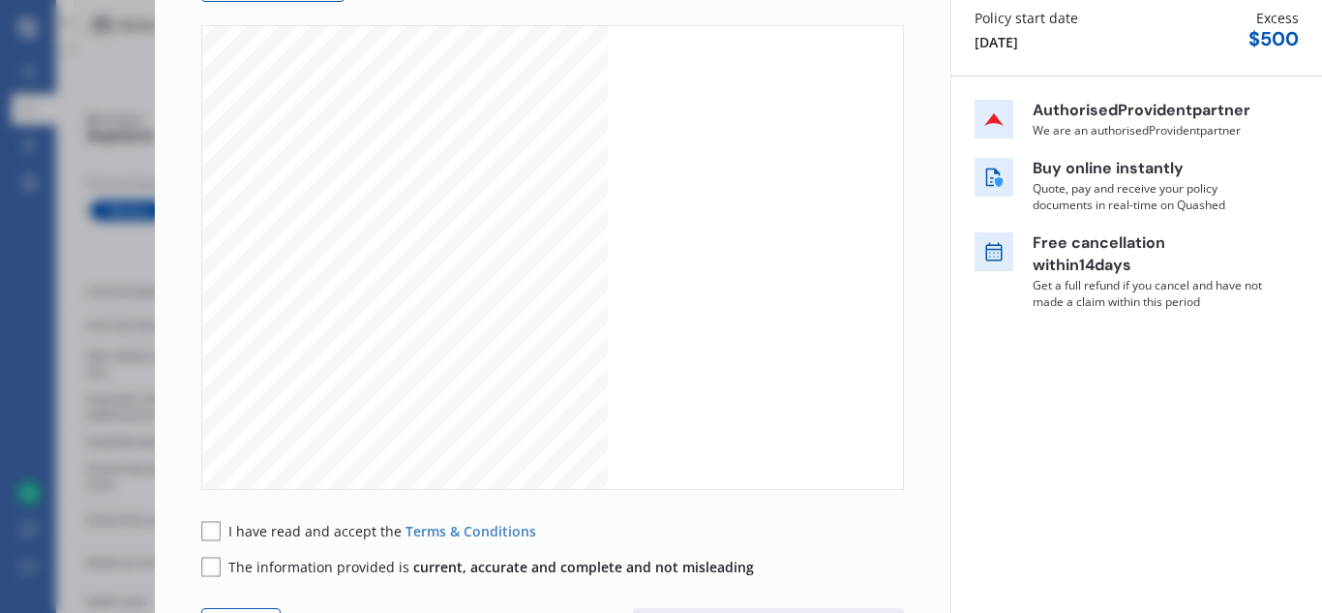
scroll to position [0, 0]
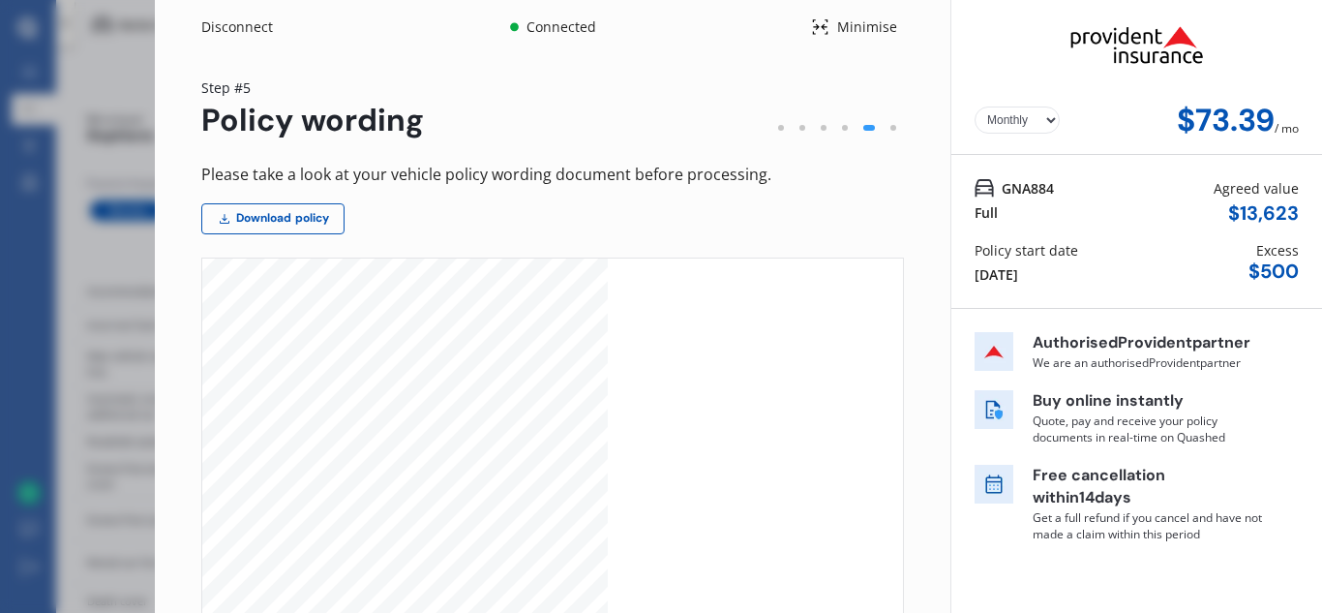
click at [838, 26] on div "Minimise" at bounding box center [866, 26] width 75 height 19
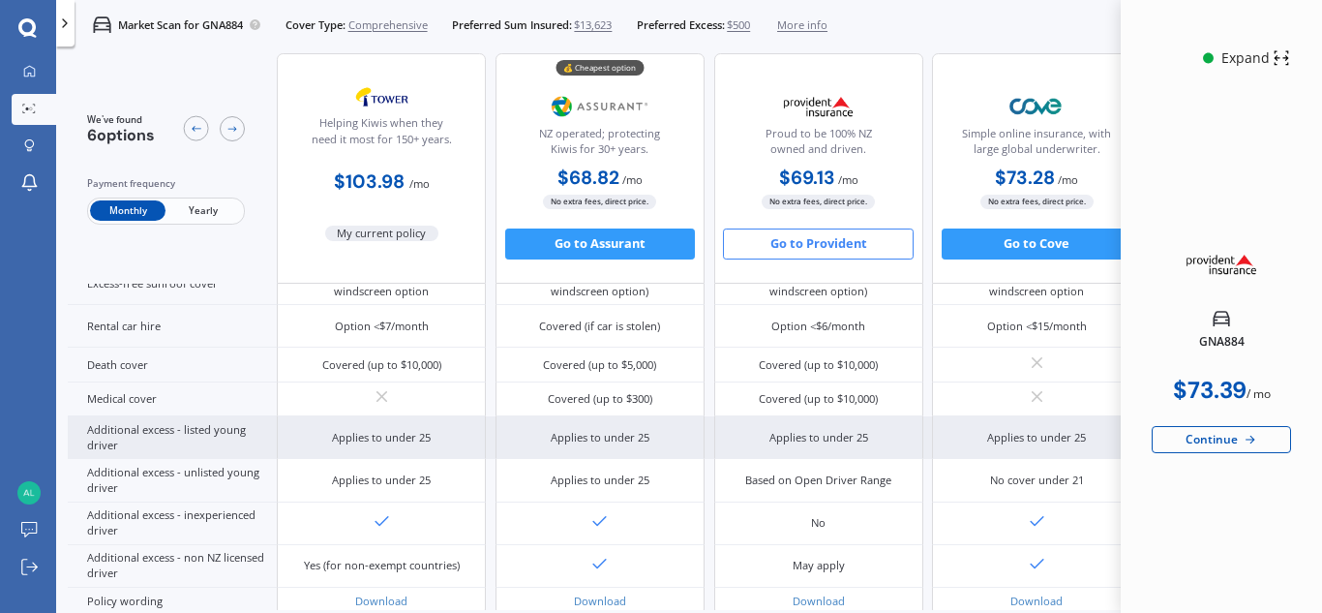
scroll to position [897, 0]
